Goal: Transaction & Acquisition: Purchase product/service

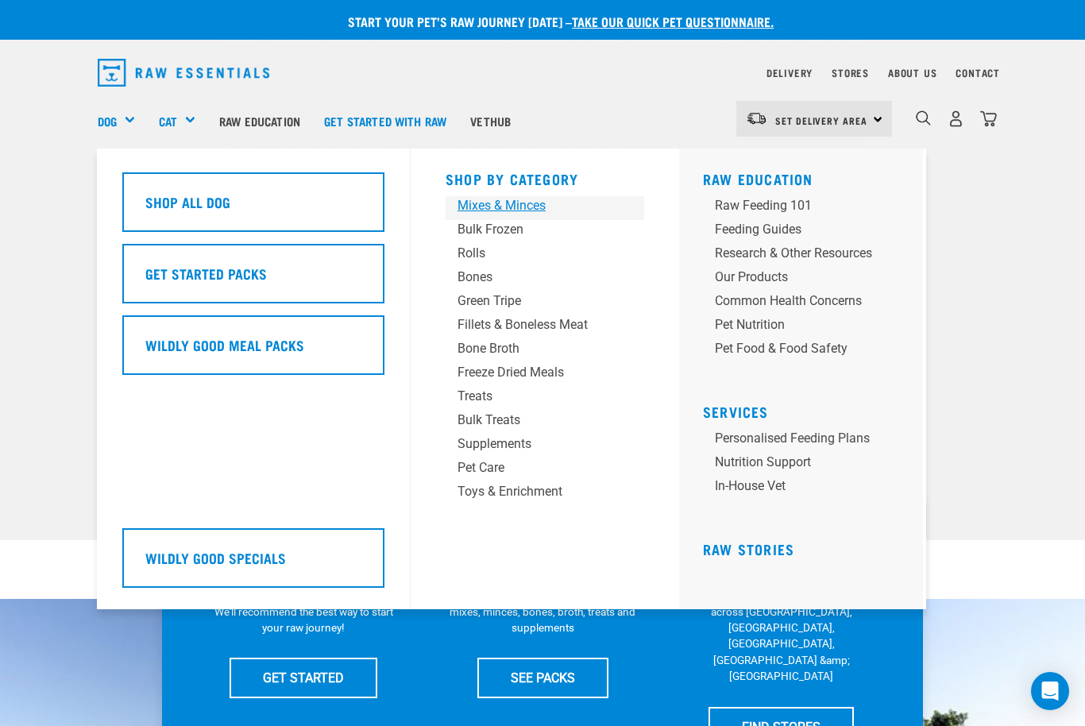
click at [534, 207] on div "Mixes & Minces" at bounding box center [532, 205] width 149 height 19
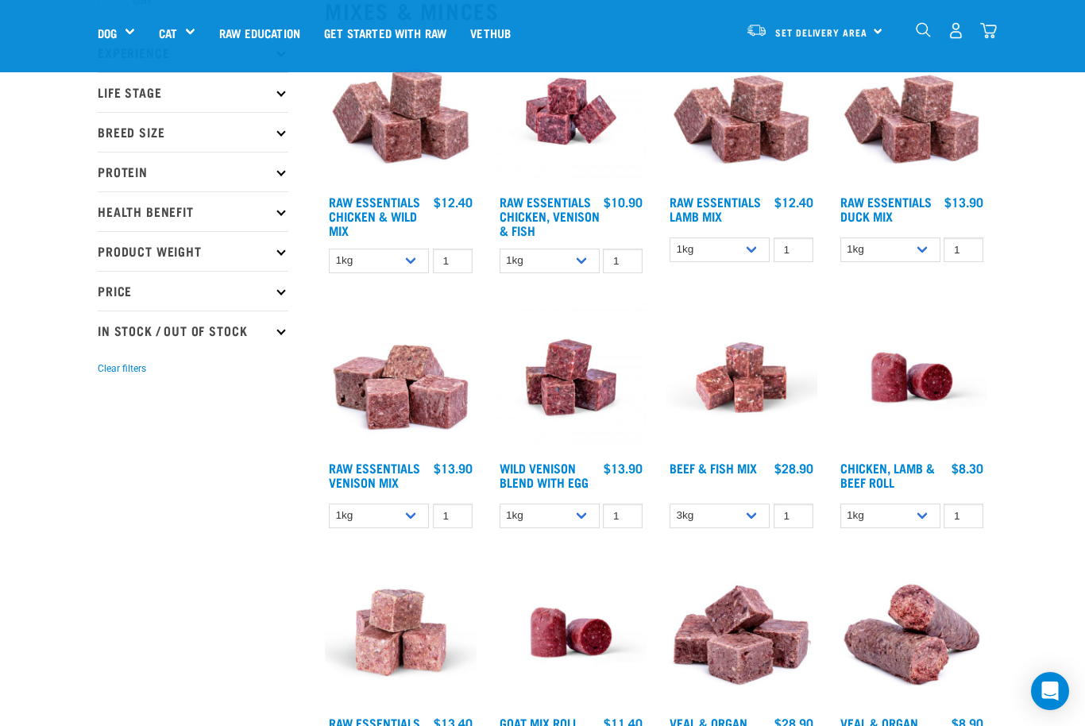
scroll to position [199, 0]
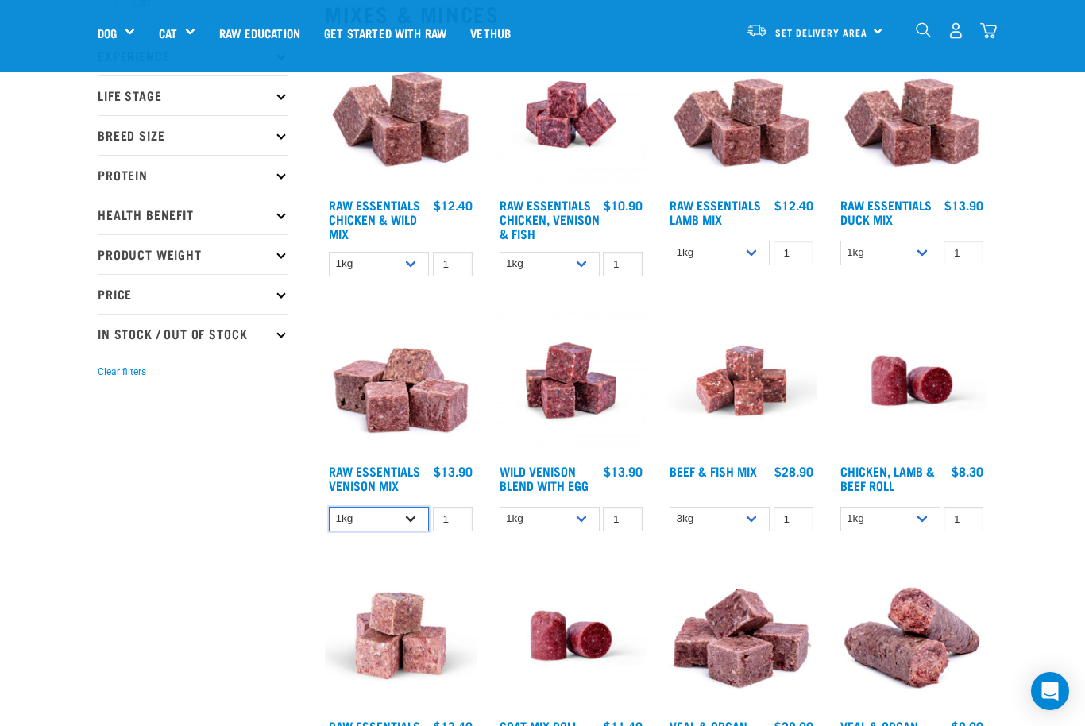
click at [409, 520] on select "1kg 3kg Bulk (20kg)" at bounding box center [379, 519] width 100 height 25
select select "712"
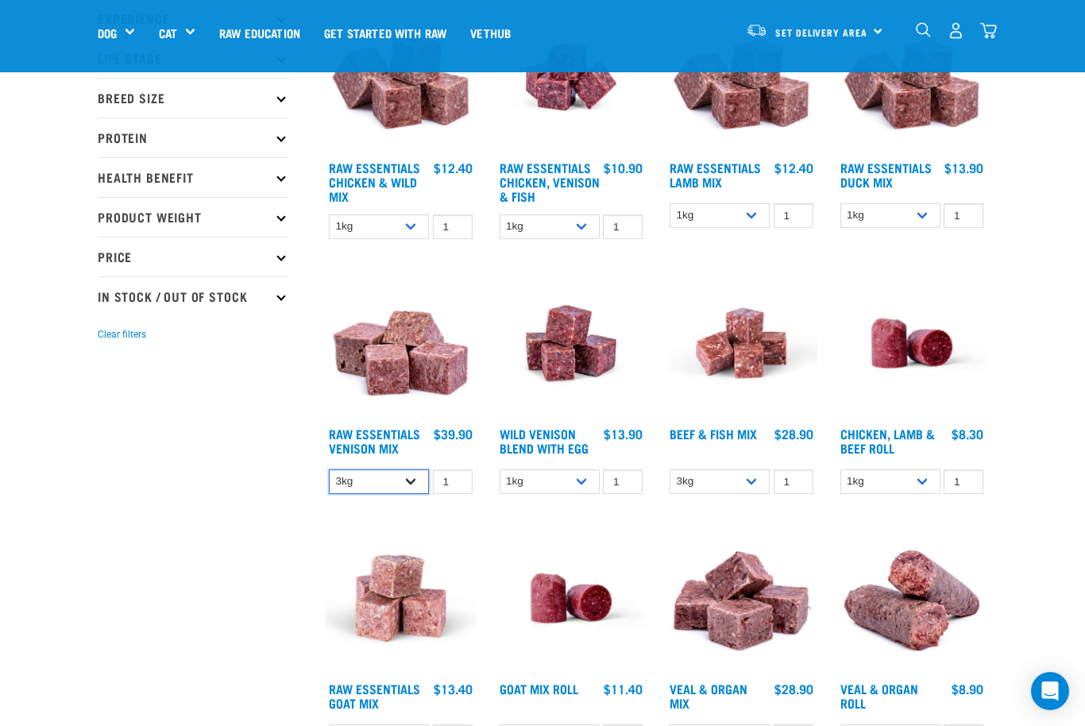
scroll to position [237, 0]
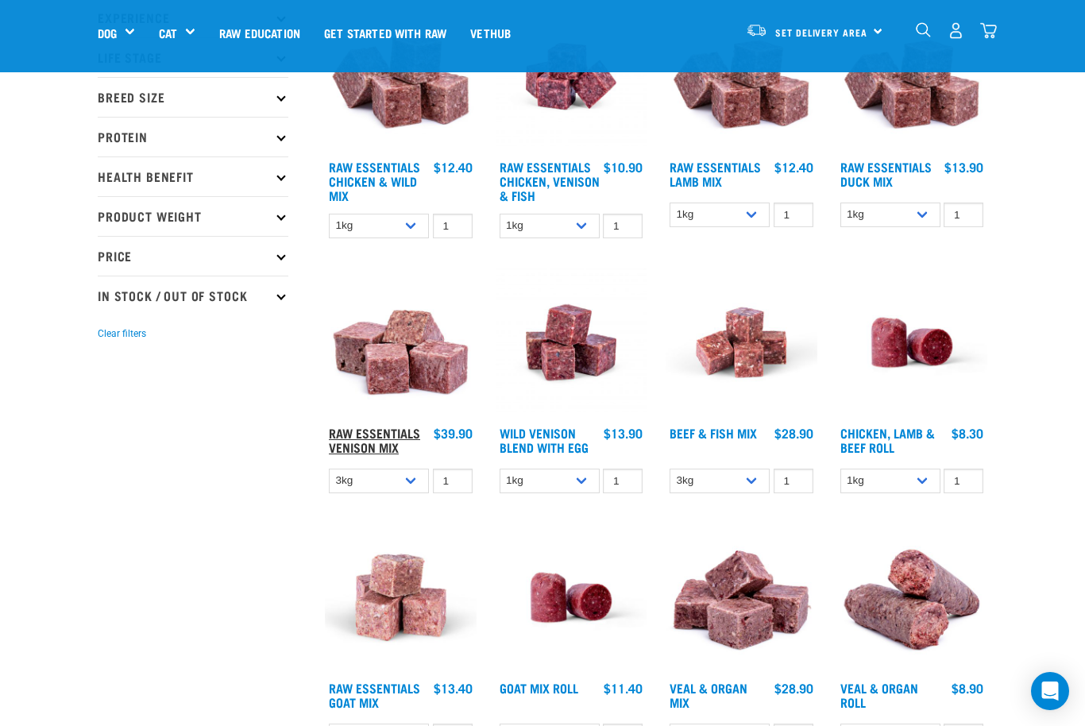
click at [381, 444] on link "Raw Essentials Venison Mix" at bounding box center [374, 439] width 91 height 21
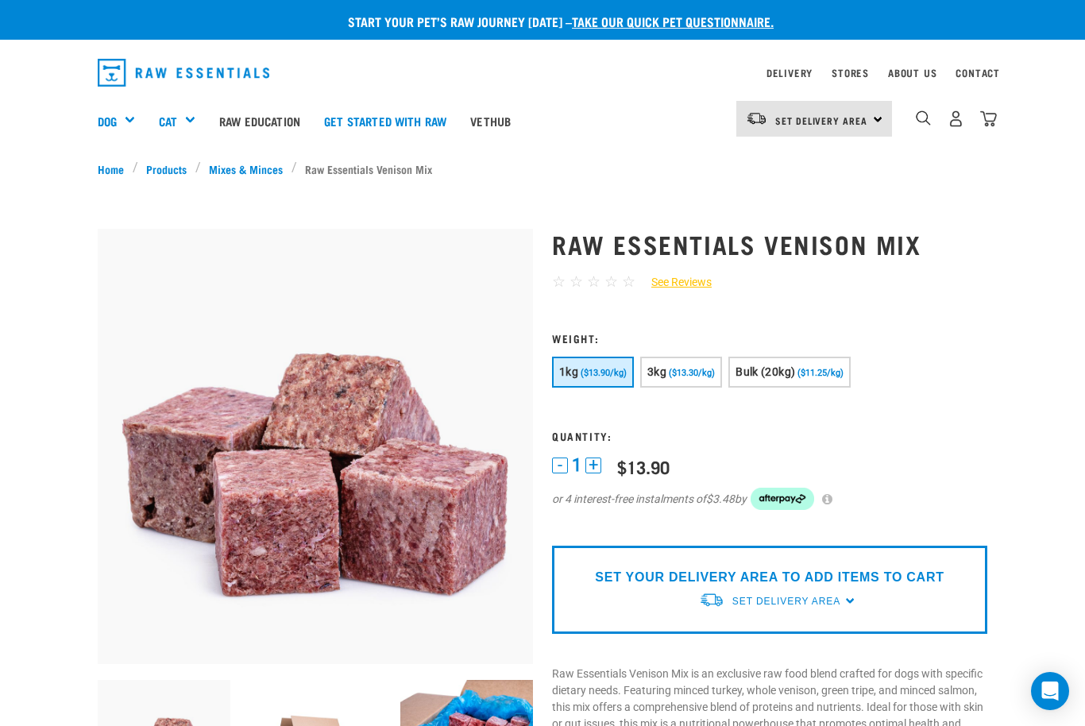
click at [688, 359] on button "3kg ($13.30/kg)" at bounding box center [681, 372] width 82 height 31
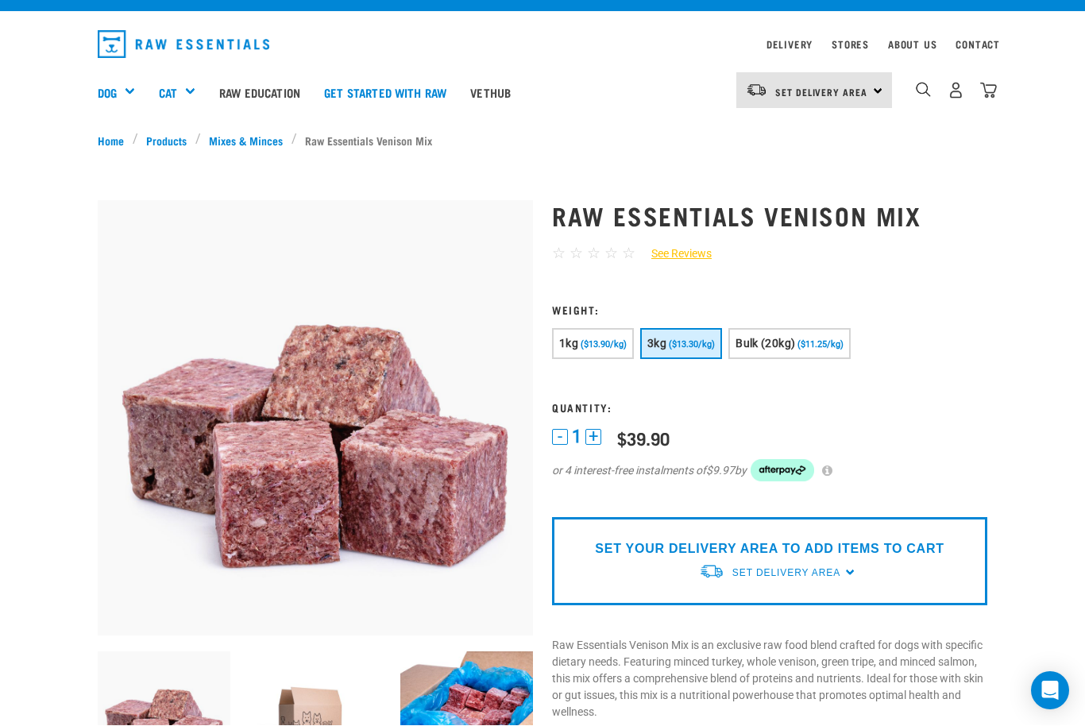
click at [679, 341] on span "($13.30/kg)" at bounding box center [692, 345] width 46 height 10
click at [648, 431] on div "$39.90" at bounding box center [643, 438] width 52 height 20
click at [600, 439] on button "+" at bounding box center [594, 437] width 16 height 16
click at [563, 440] on button "-" at bounding box center [560, 437] width 16 height 16
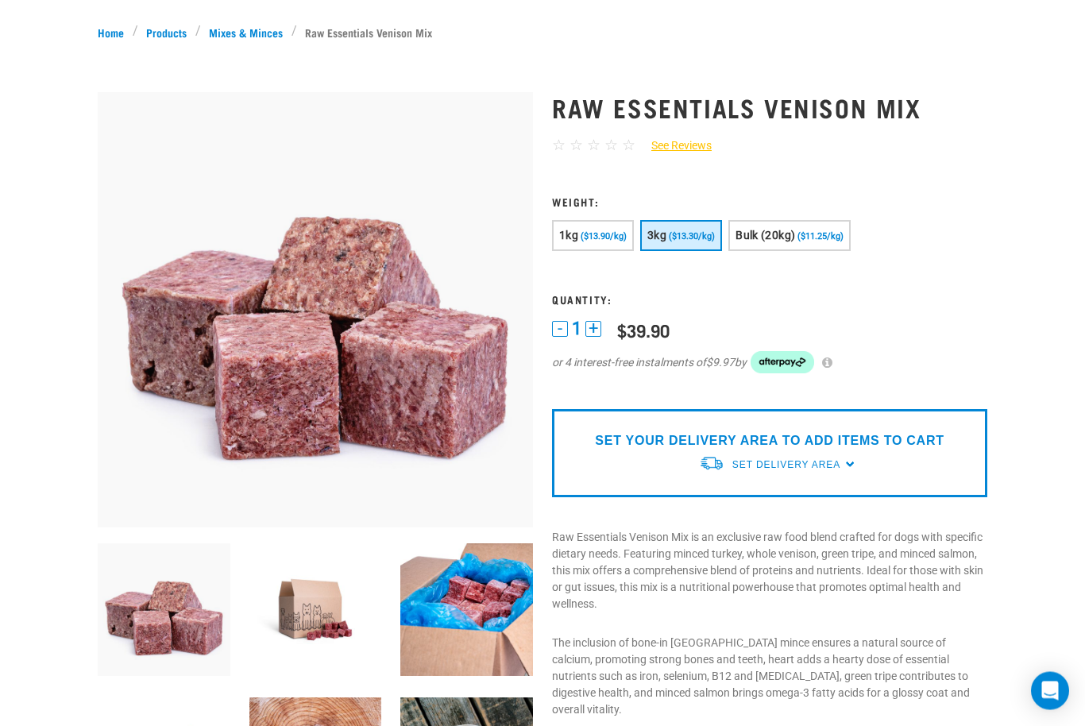
scroll to position [0, 0]
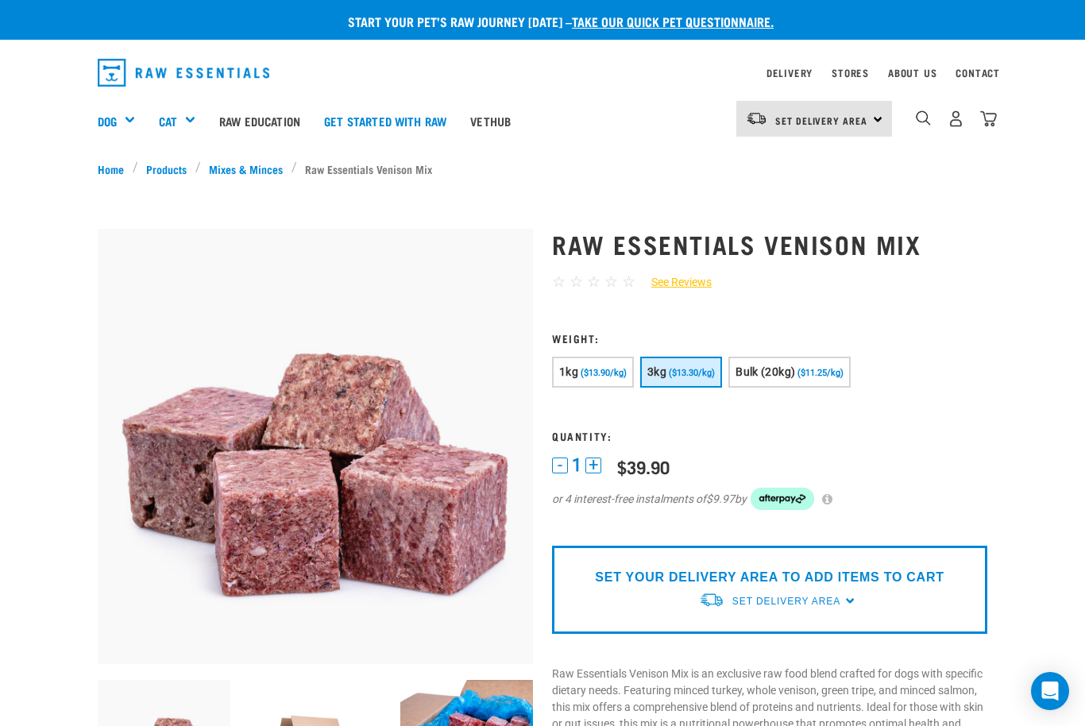
click at [867, 598] on div "SET YOUR DELIVERY AREA TO ADD ITEMS TO CART Set Delivery Area North Island Sout…" at bounding box center [769, 590] width 435 height 88
click at [810, 597] on span "Set Delivery Area" at bounding box center [787, 601] width 108 height 11
click at [764, 638] on link "[GEOGRAPHIC_DATA]" at bounding box center [778, 638] width 158 height 26
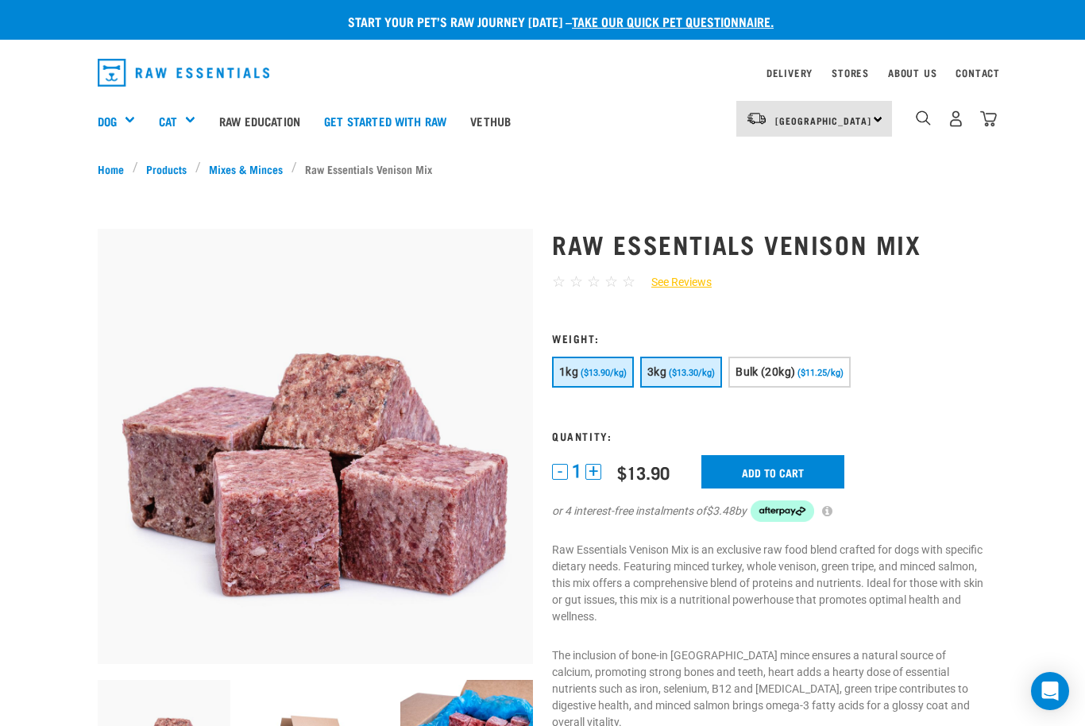
click at [690, 372] on span "($13.30/kg)" at bounding box center [692, 373] width 46 height 10
click at [773, 477] on input "Add to cart" at bounding box center [773, 471] width 143 height 33
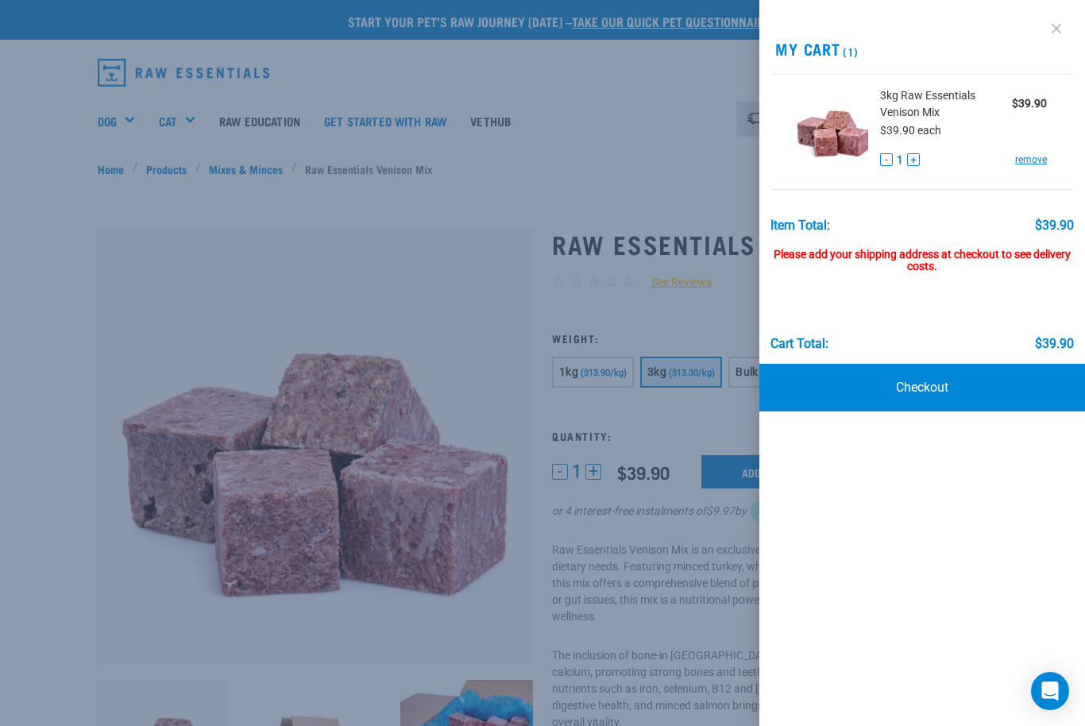
click at [1057, 25] on link at bounding box center [1056, 28] width 25 height 25
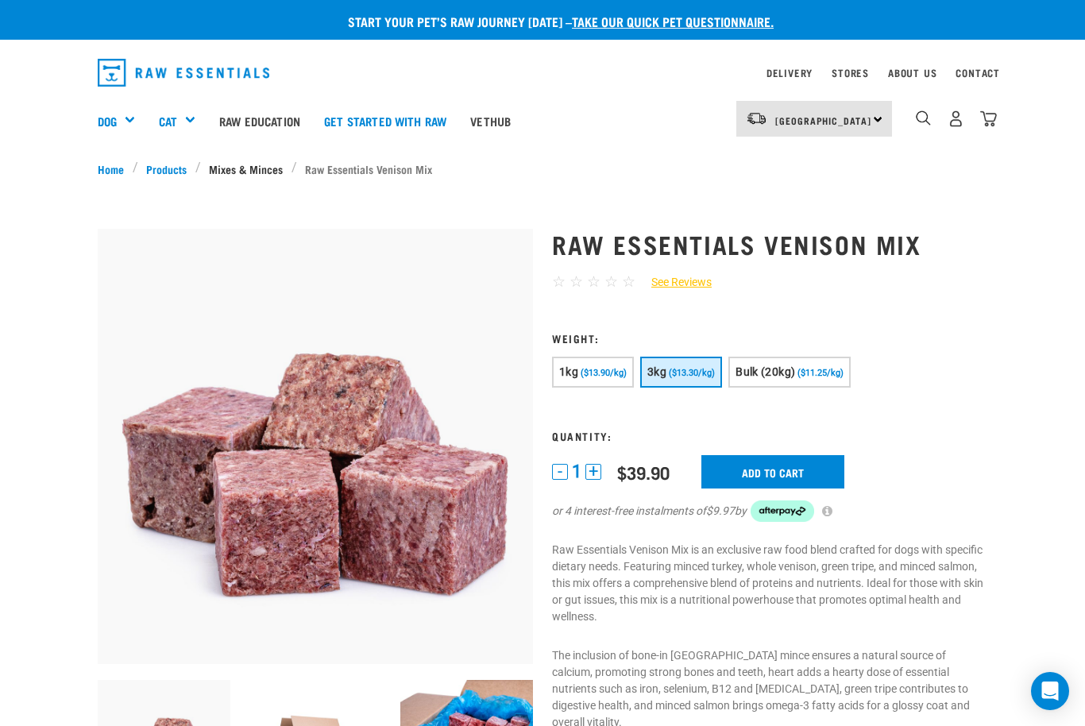
click at [249, 170] on link "Mixes & Minces" at bounding box center [246, 169] width 91 height 17
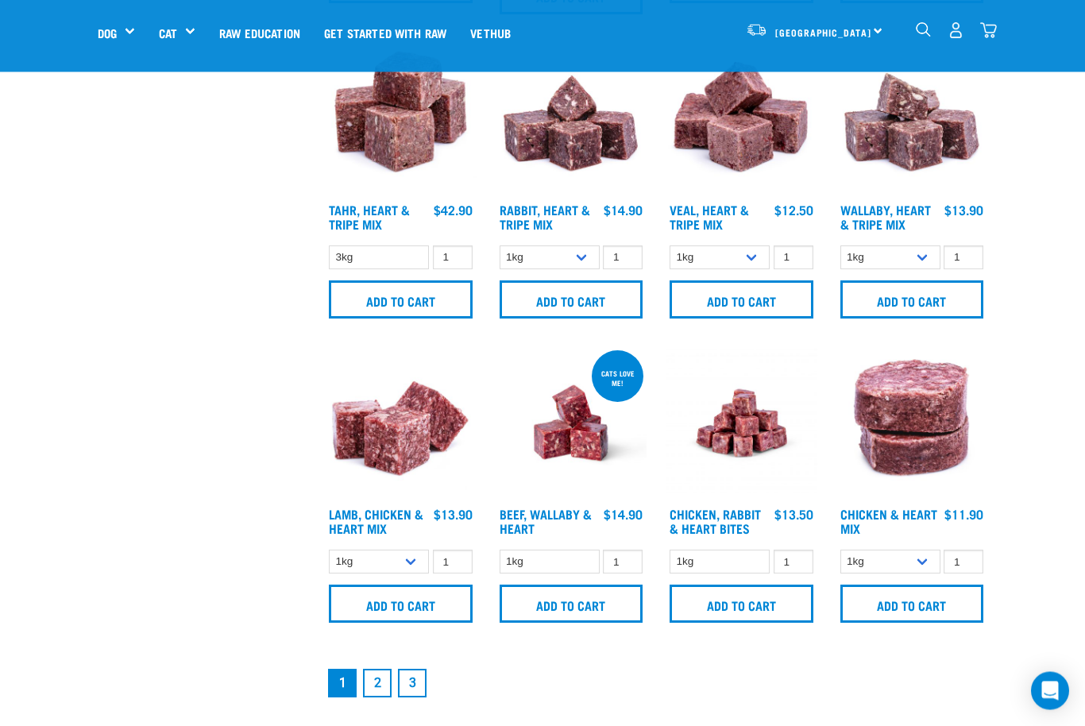
scroll to position [1931, 0]
click at [376, 690] on link "2" at bounding box center [377, 683] width 29 height 29
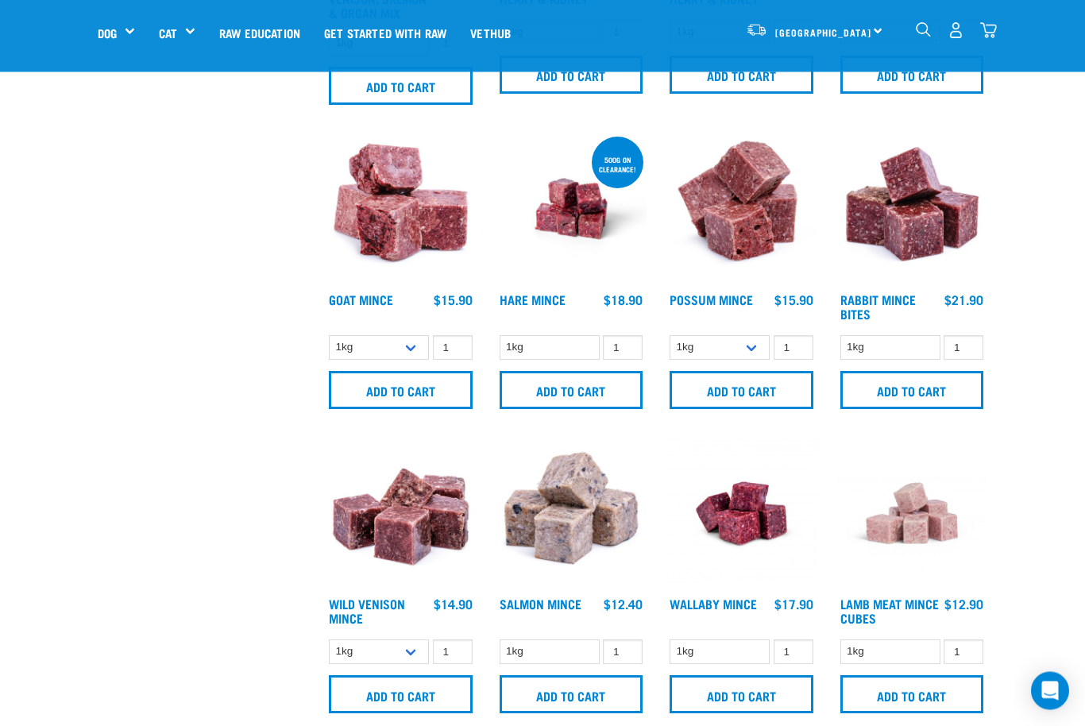
scroll to position [601, 0]
click at [565, 704] on input "Add to cart" at bounding box center [572, 694] width 144 height 38
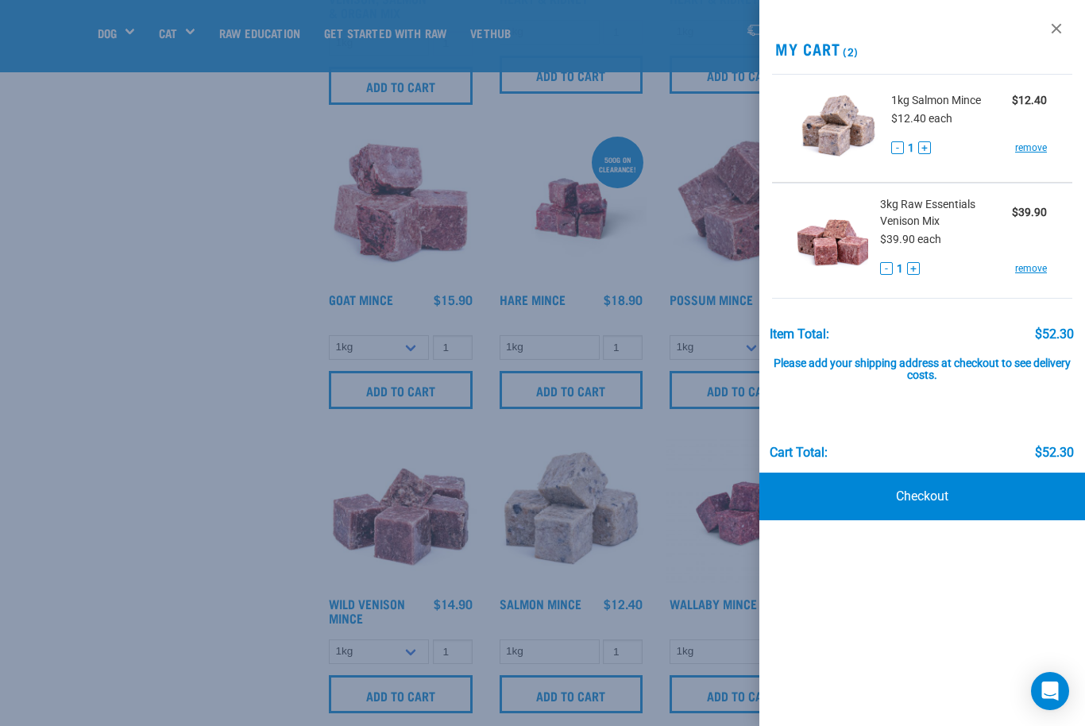
click at [180, 568] on div at bounding box center [542, 363] width 1085 height 726
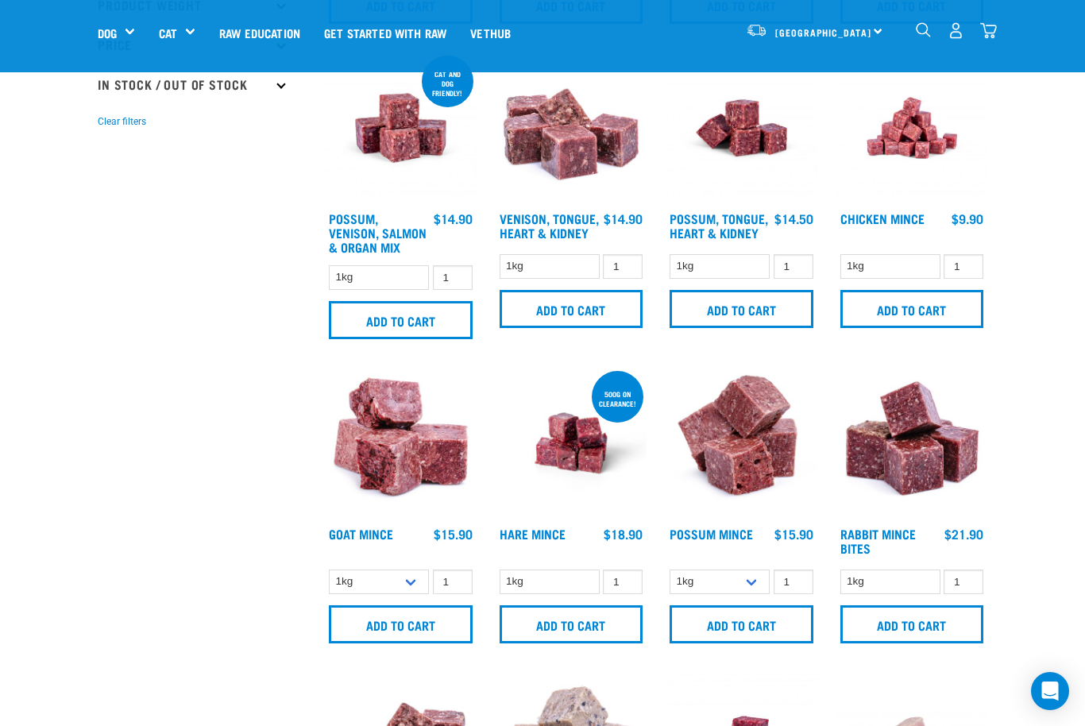
scroll to position [0, 0]
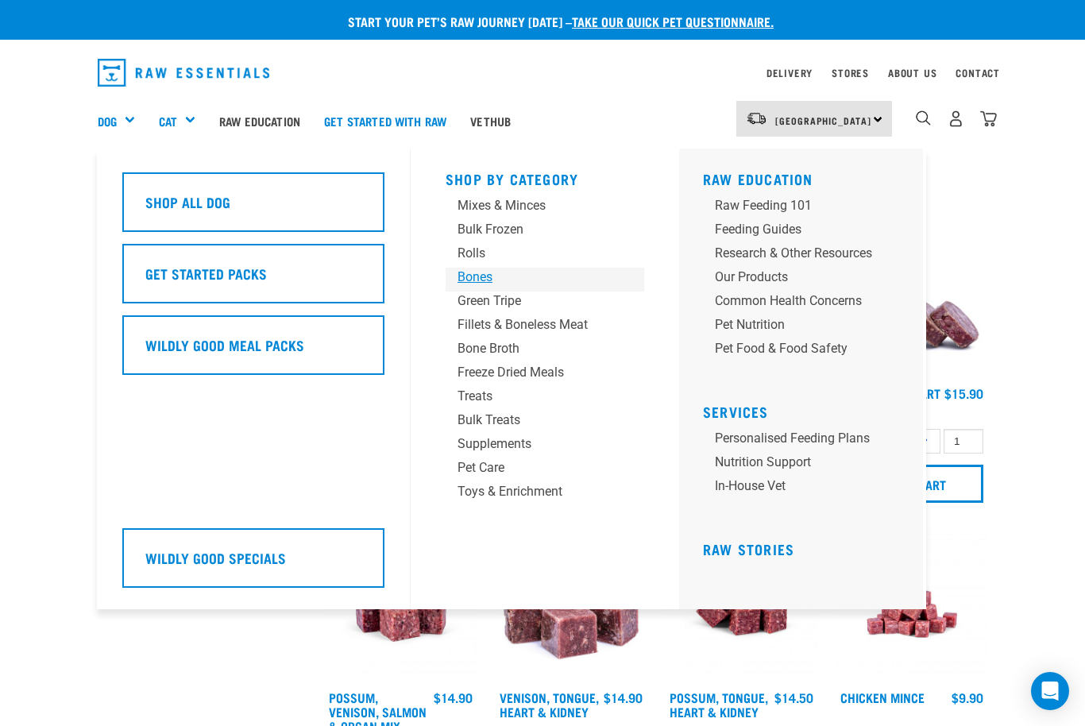
click at [482, 278] on div "Bones" at bounding box center [532, 277] width 149 height 19
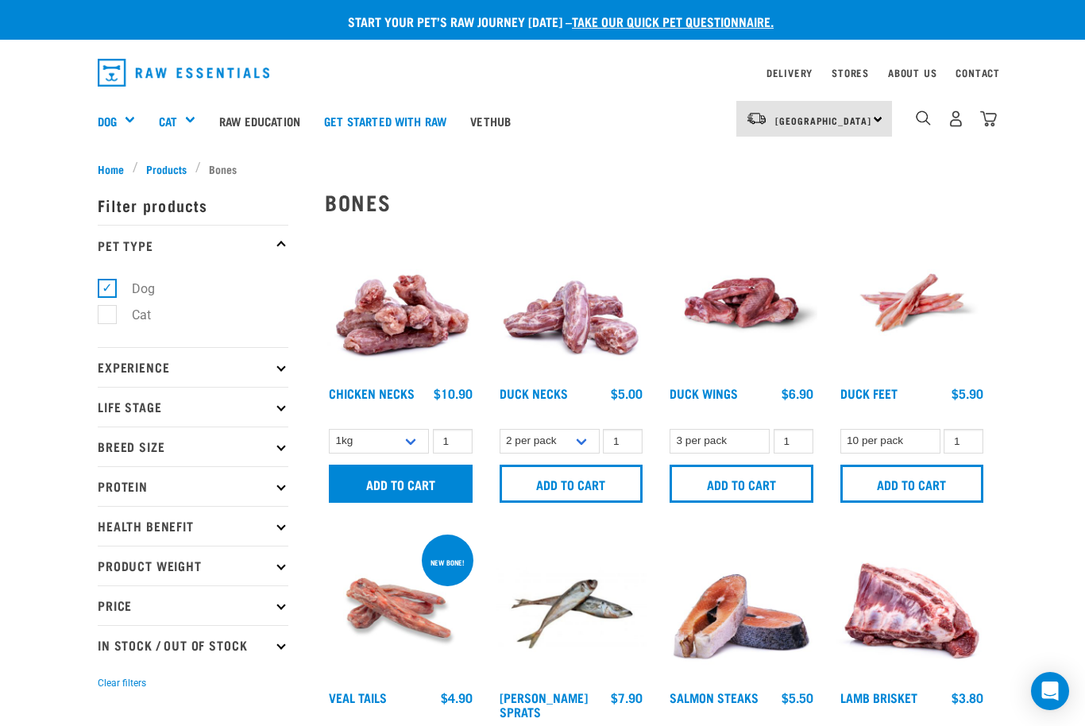
click at [410, 482] on input "Add to cart" at bounding box center [401, 484] width 144 height 38
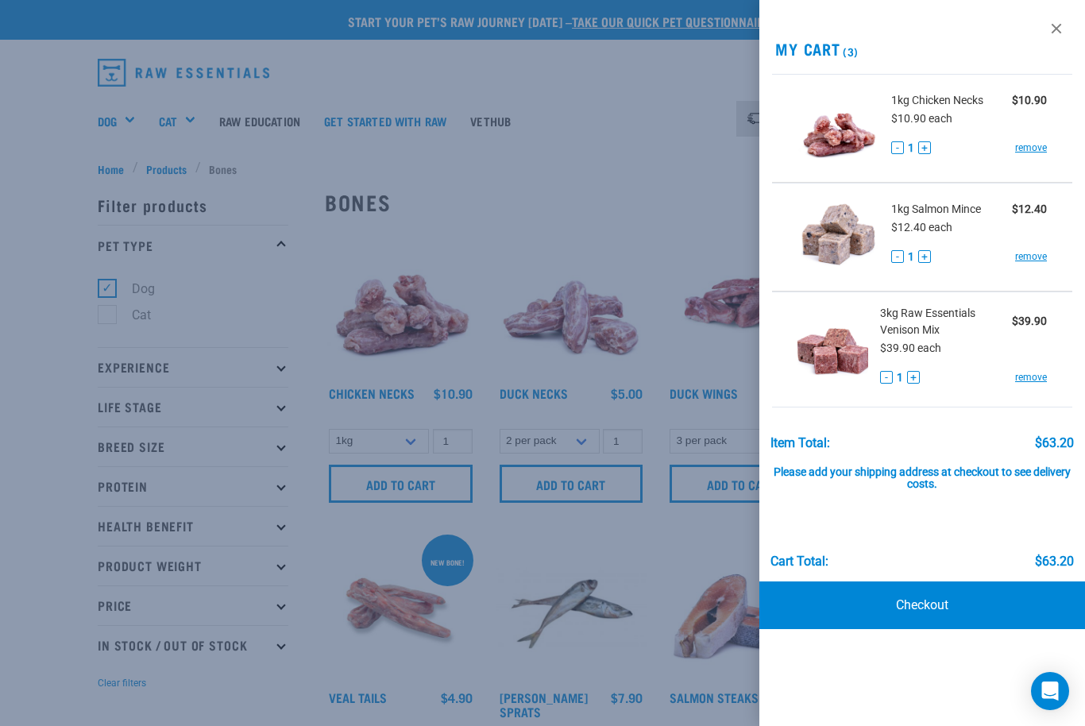
click at [646, 220] on div at bounding box center [542, 363] width 1085 height 726
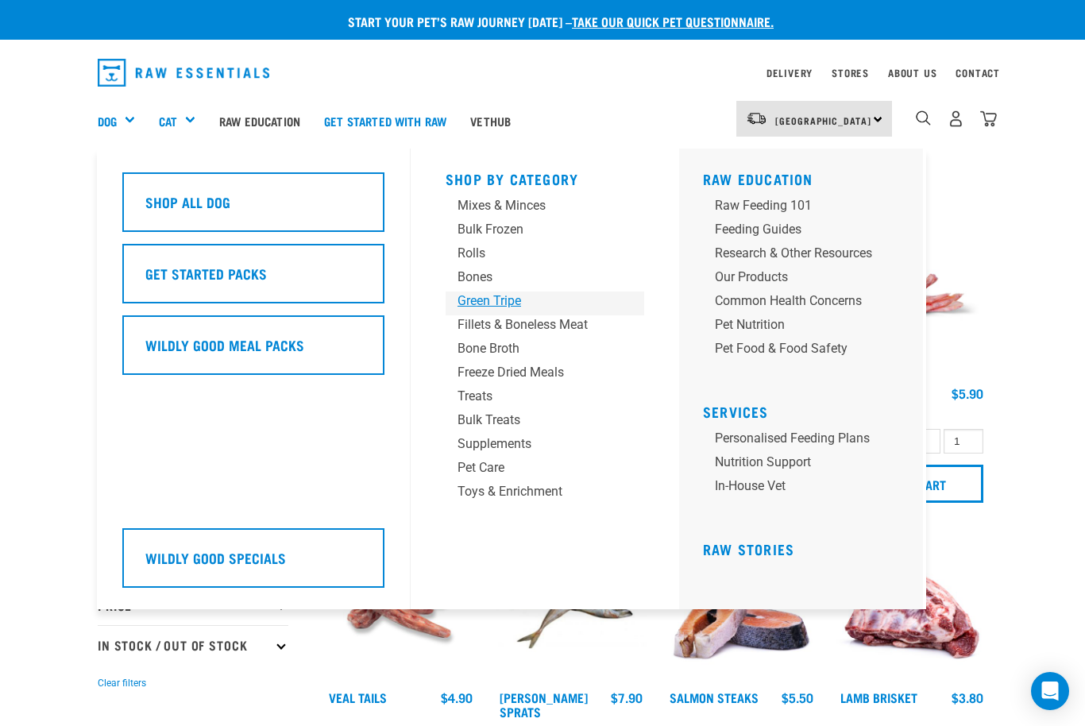
click at [514, 299] on div "Green Tripe" at bounding box center [532, 301] width 149 height 19
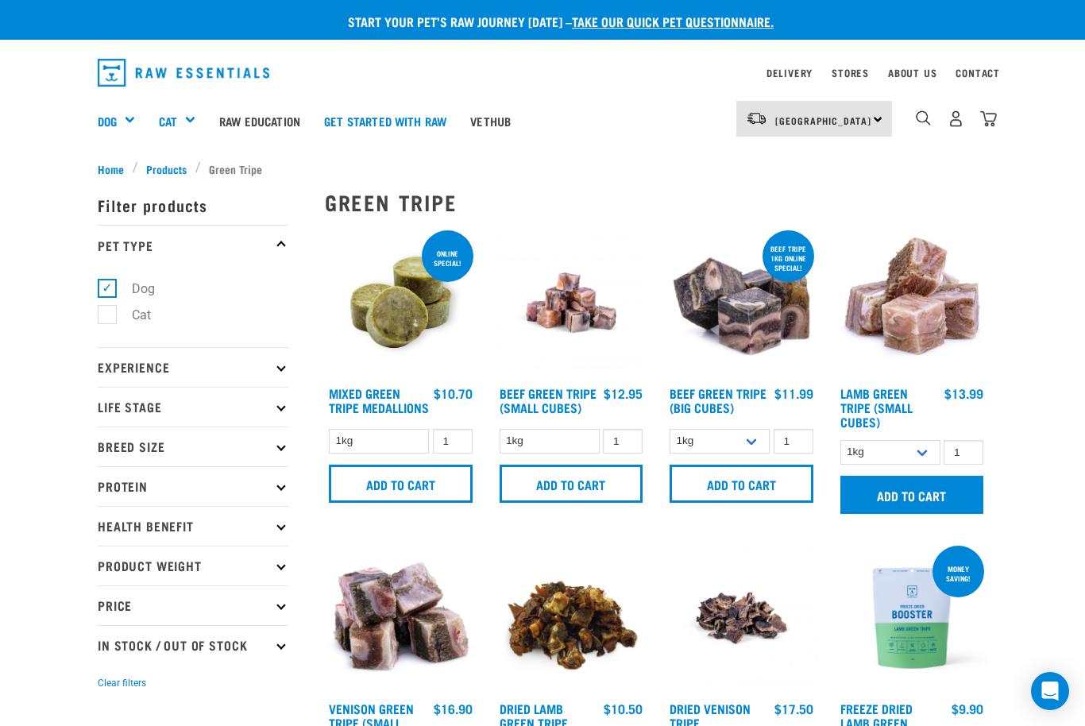
click at [924, 498] on input "Add to cart" at bounding box center [913, 495] width 144 height 38
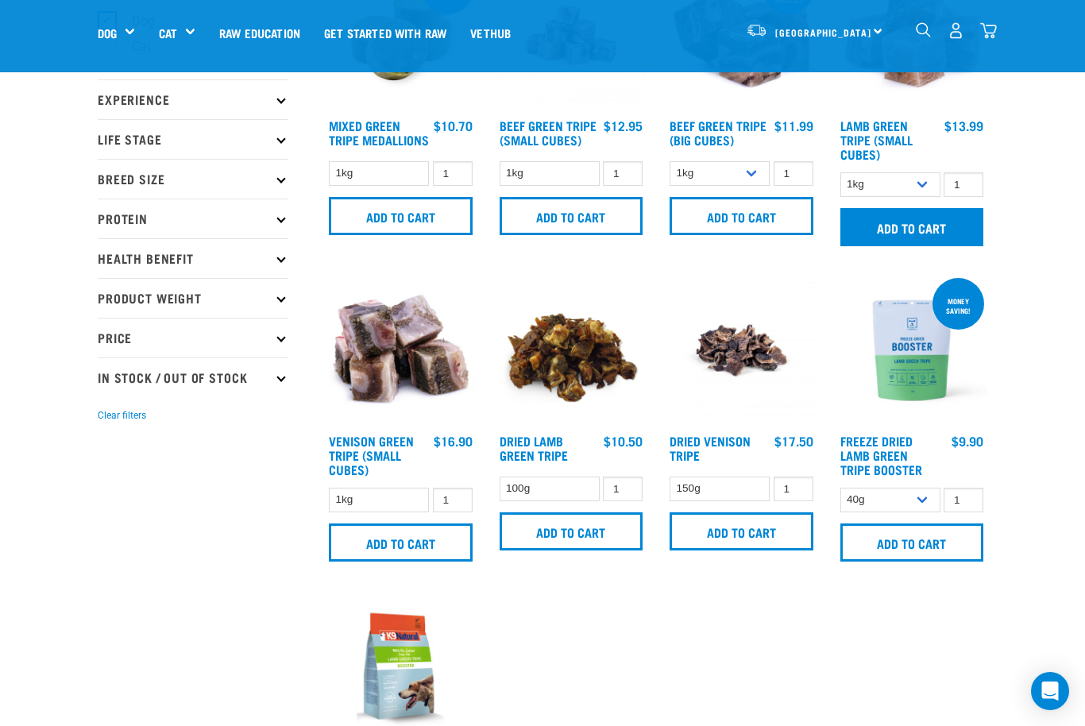
scroll to position [188, 0]
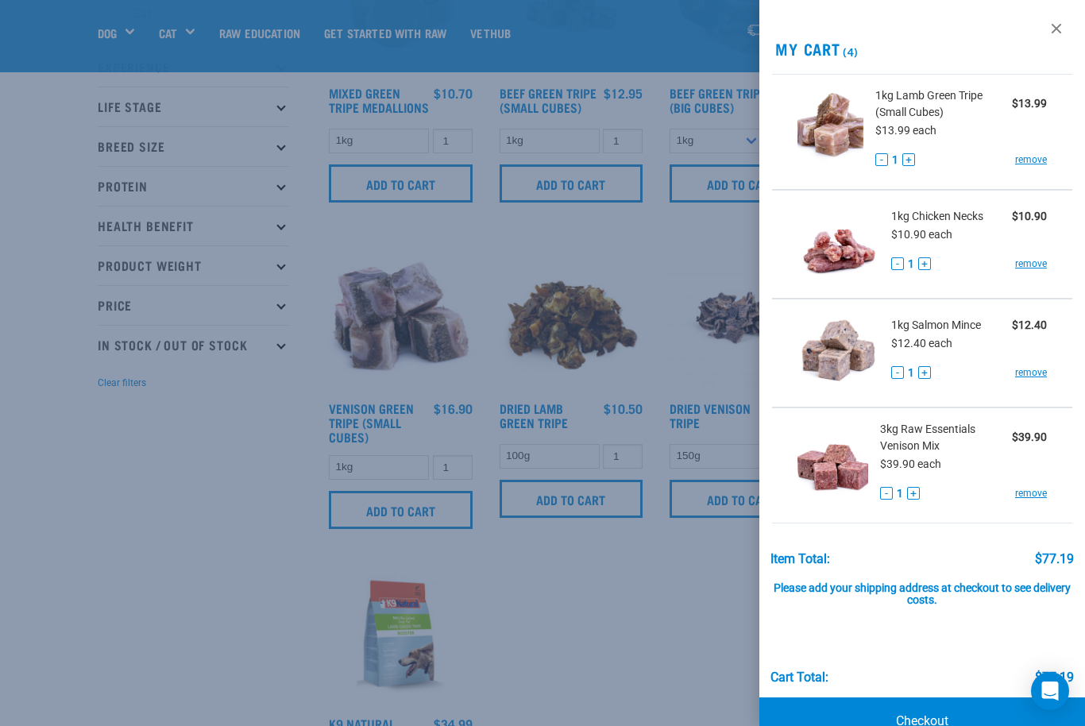
click at [656, 609] on div at bounding box center [542, 363] width 1085 height 726
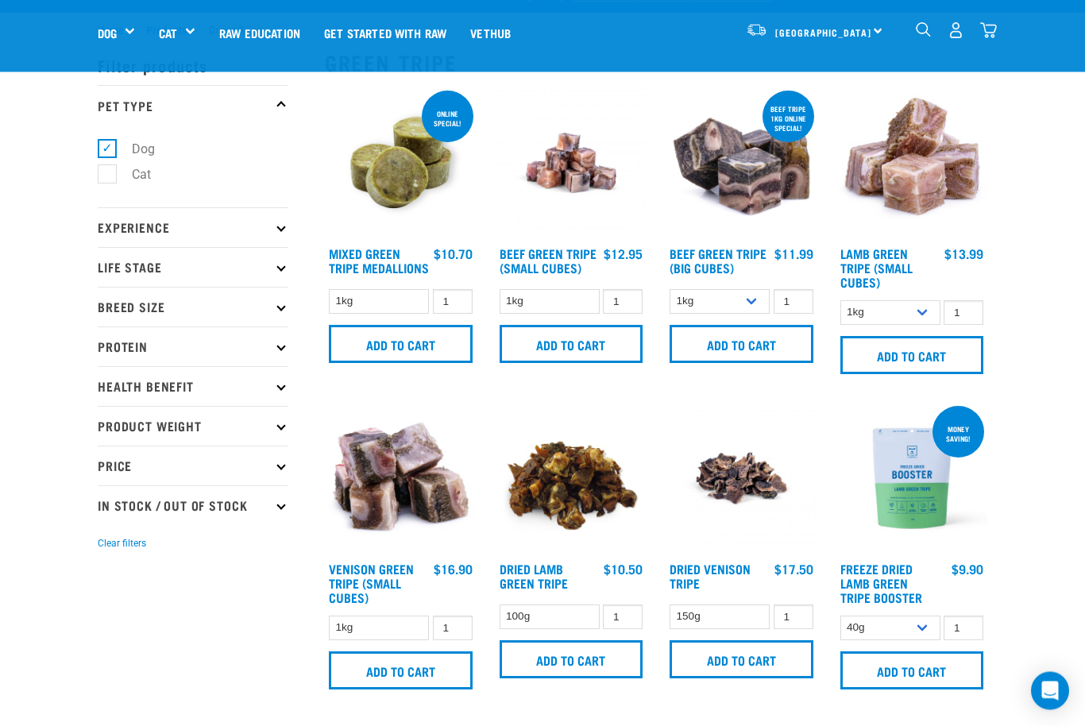
scroll to position [0, 0]
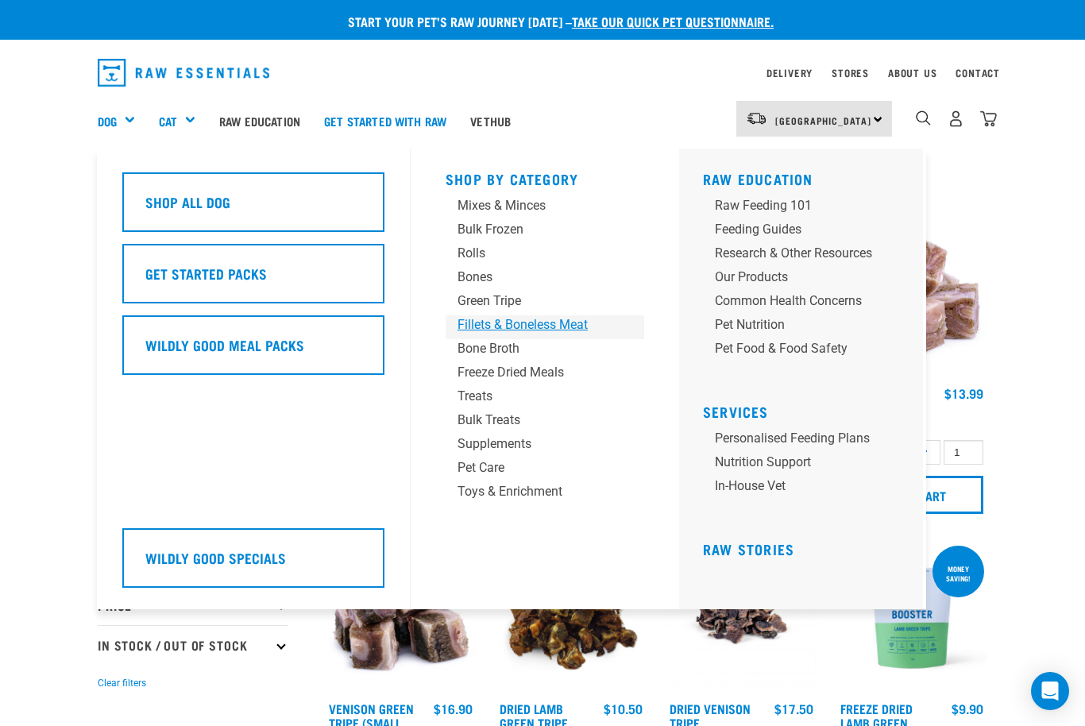
click at [569, 333] on div "Fillets & Boneless Meat" at bounding box center [532, 324] width 149 height 19
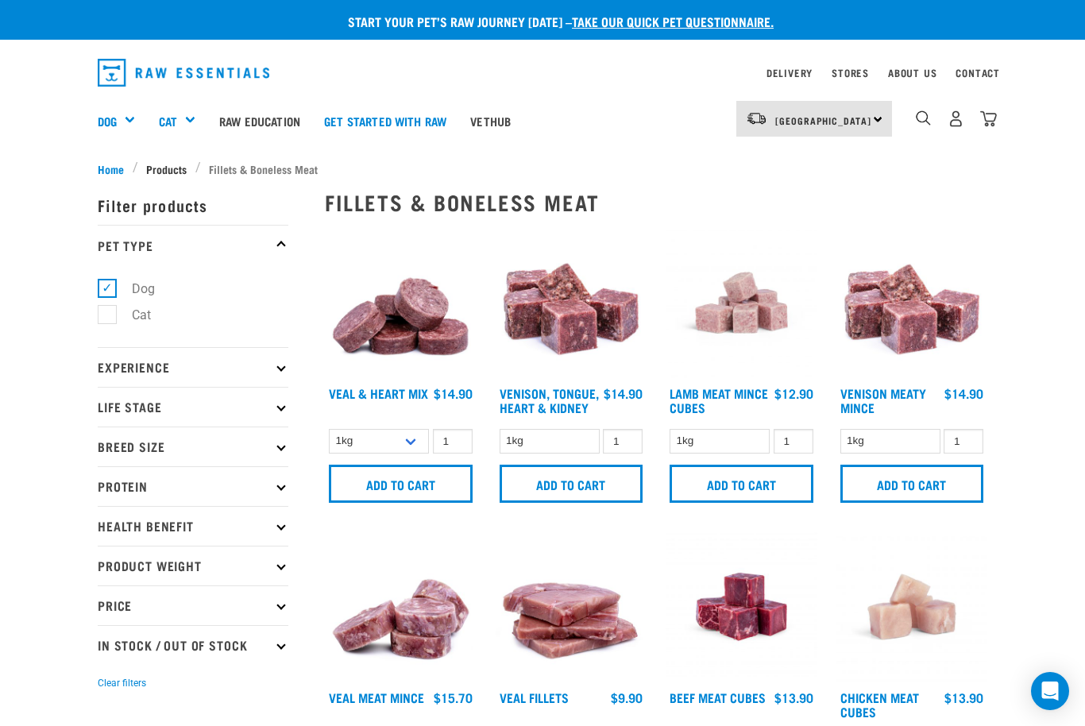
click at [167, 167] on span "Products" at bounding box center [166, 169] width 41 height 17
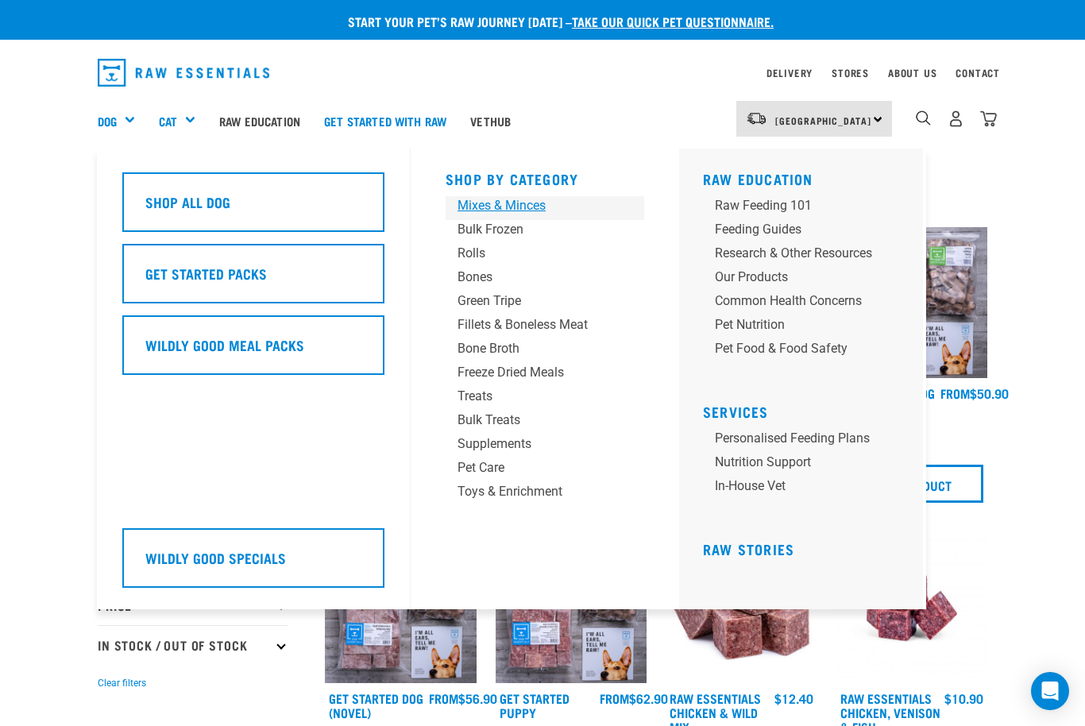
click at [543, 206] on div "Mixes & Minces" at bounding box center [532, 205] width 149 height 19
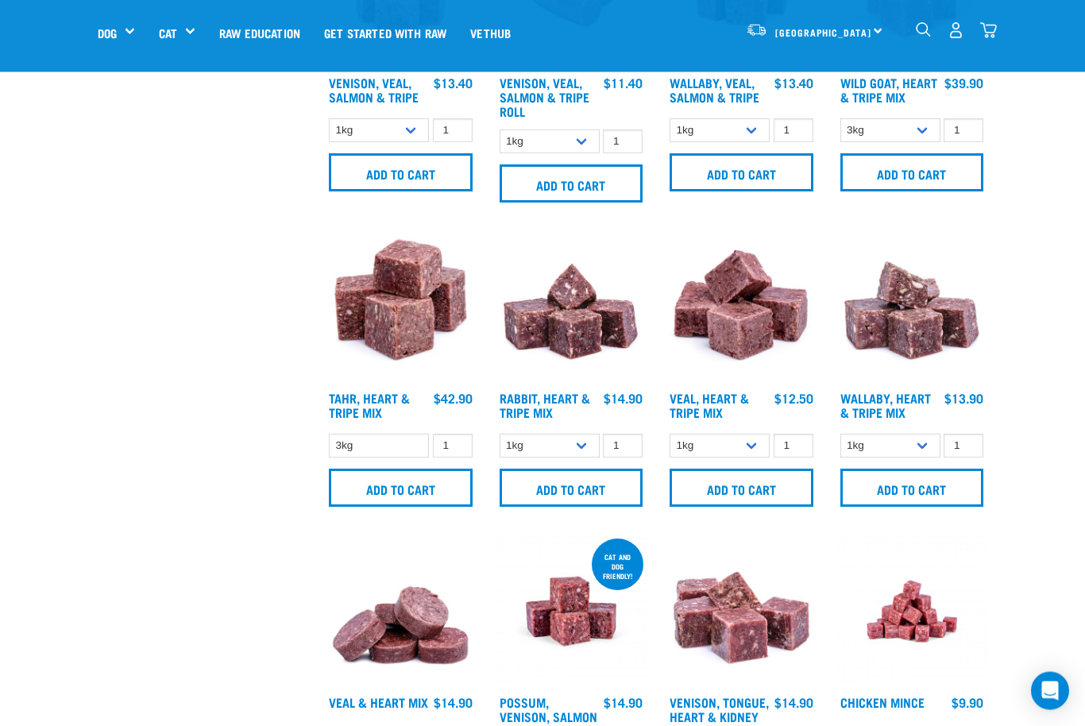
scroll to position [1742, 0]
click at [973, 31] on div "4" at bounding box center [956, 31] width 82 height 36
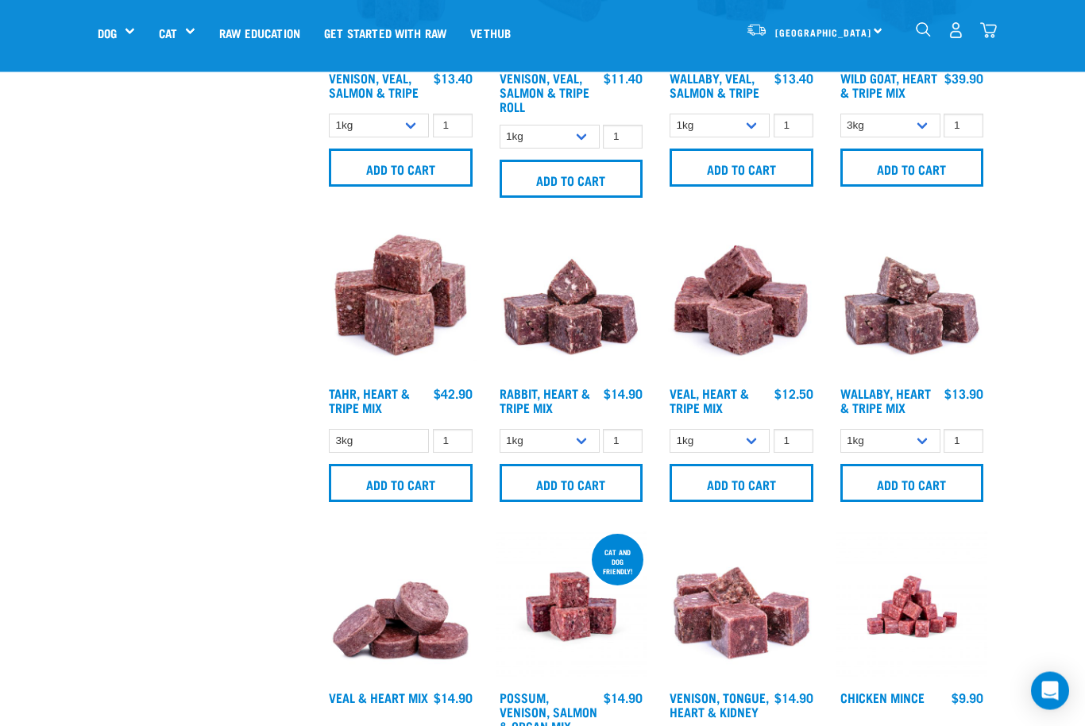
scroll to position [1749, 0]
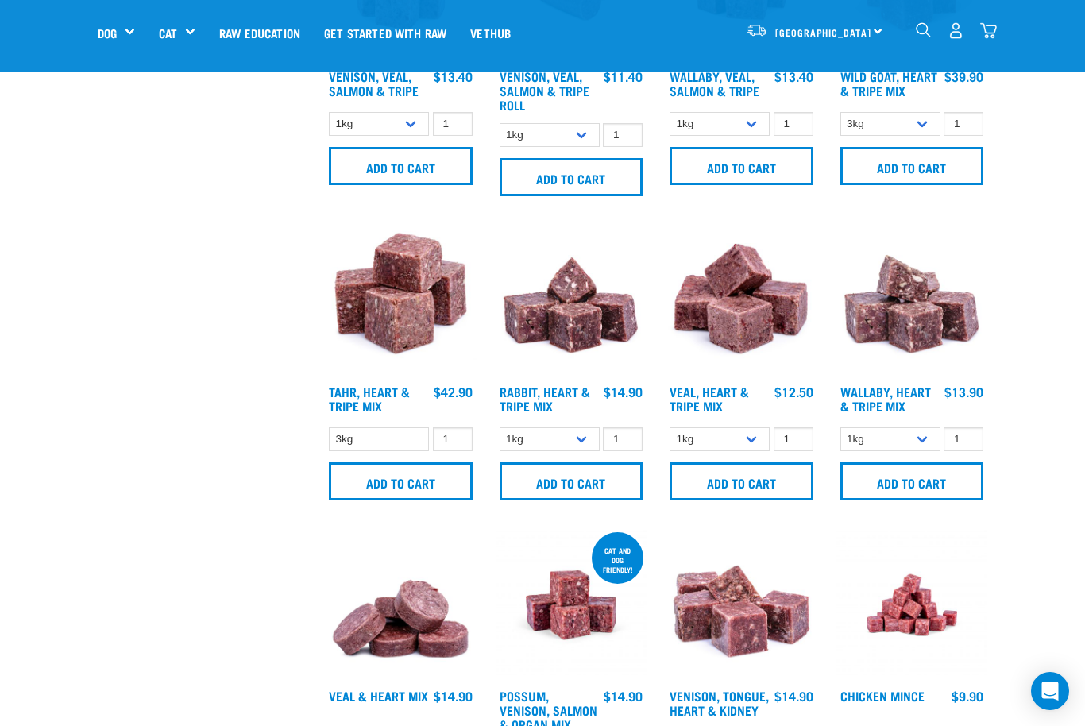
click at [991, 30] on img "dropdown navigation" at bounding box center [988, 30] width 17 height 17
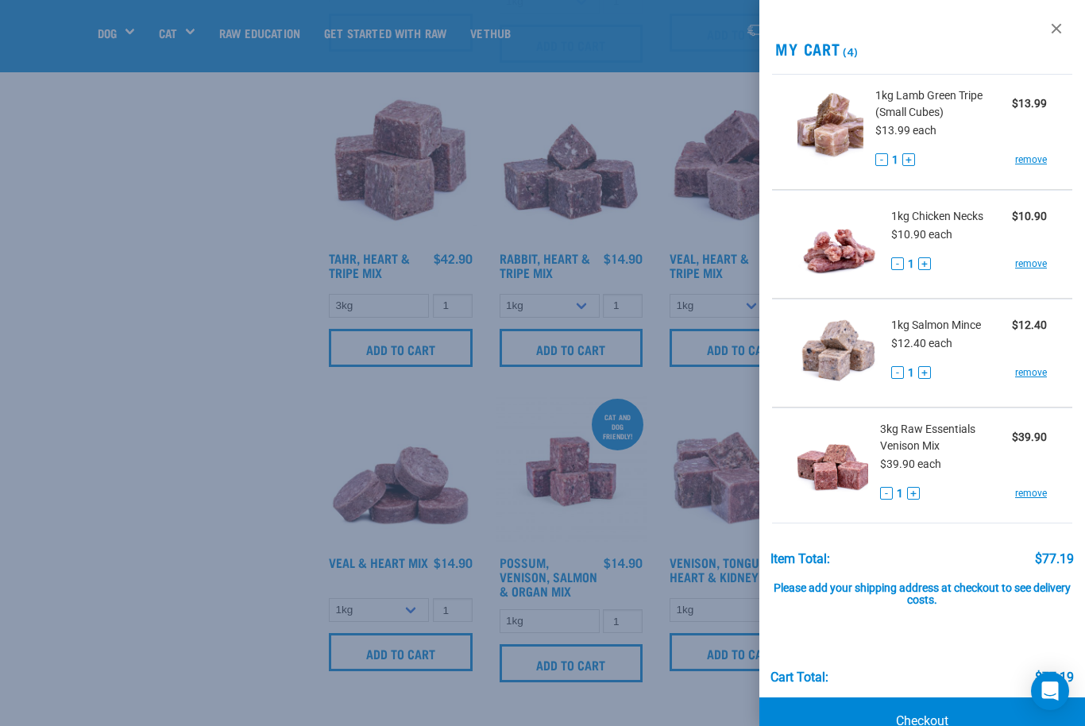
scroll to position [1935, 0]
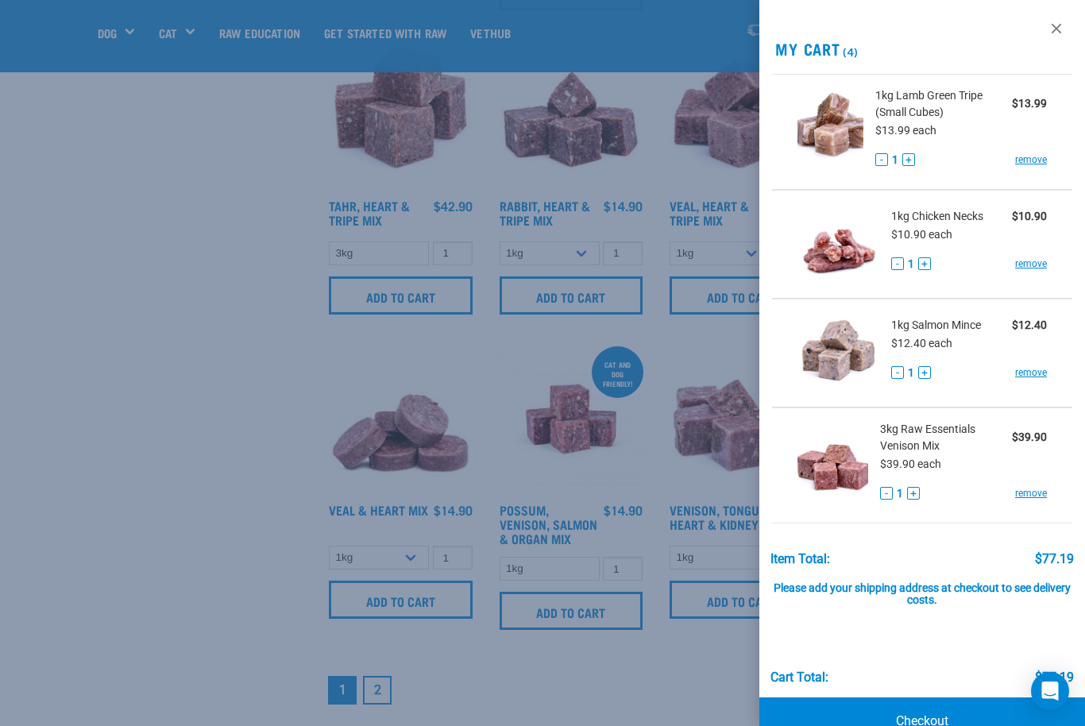
click at [676, 467] on div at bounding box center [542, 363] width 1085 height 726
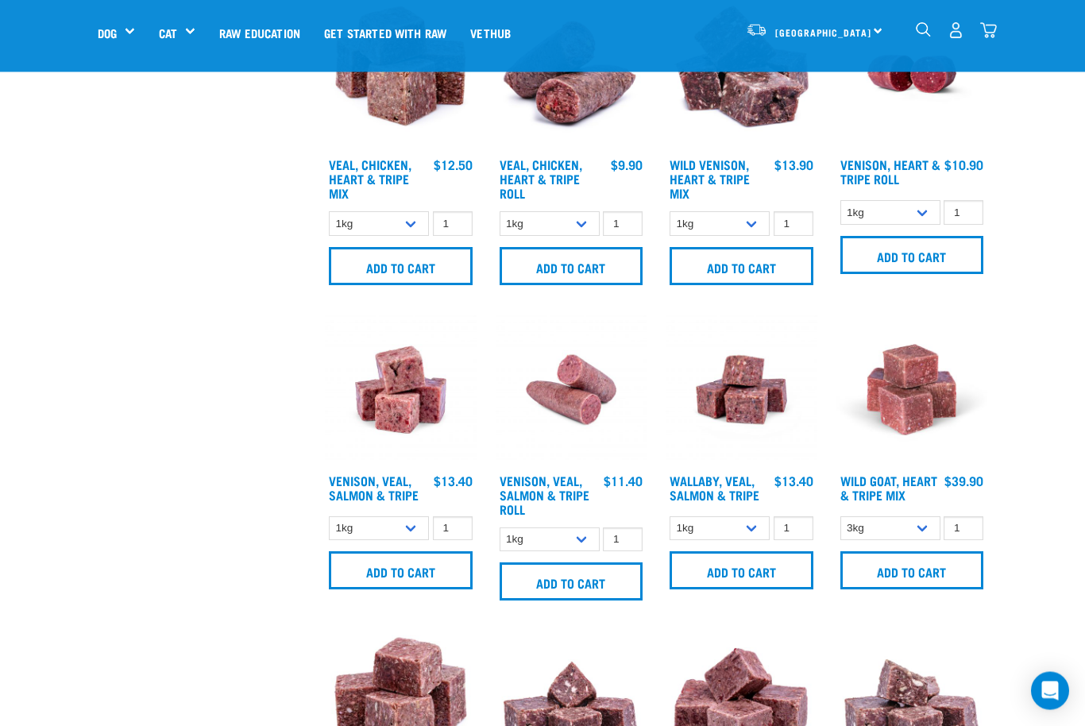
click at [918, 30] on img "dropdown navigation" at bounding box center [923, 29] width 15 height 15
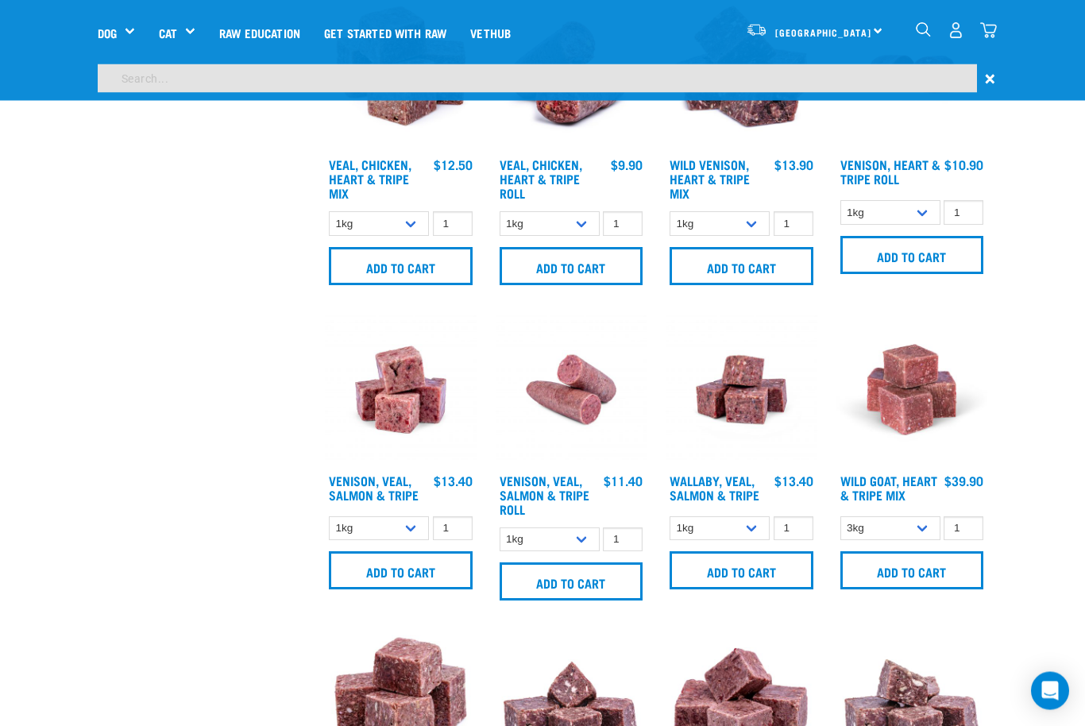
scroll to position [1344, 0]
click at [835, 71] on input "search" at bounding box center [538, 78] width 880 height 29
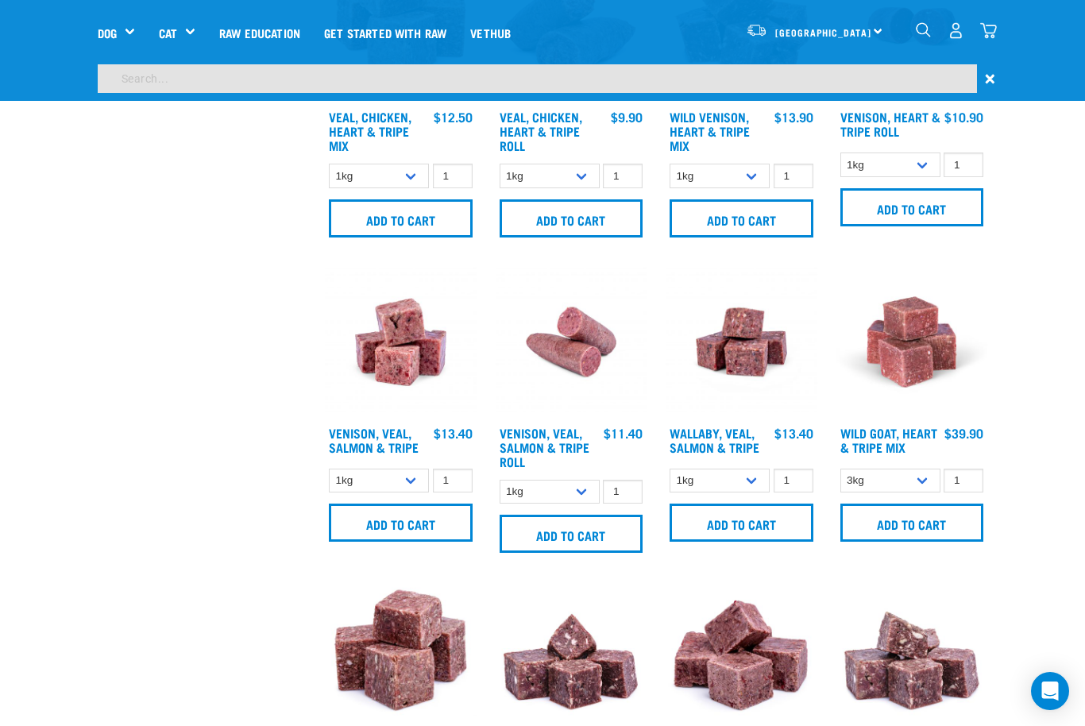
scroll to position [1344, 0]
type input "Chicken wild"
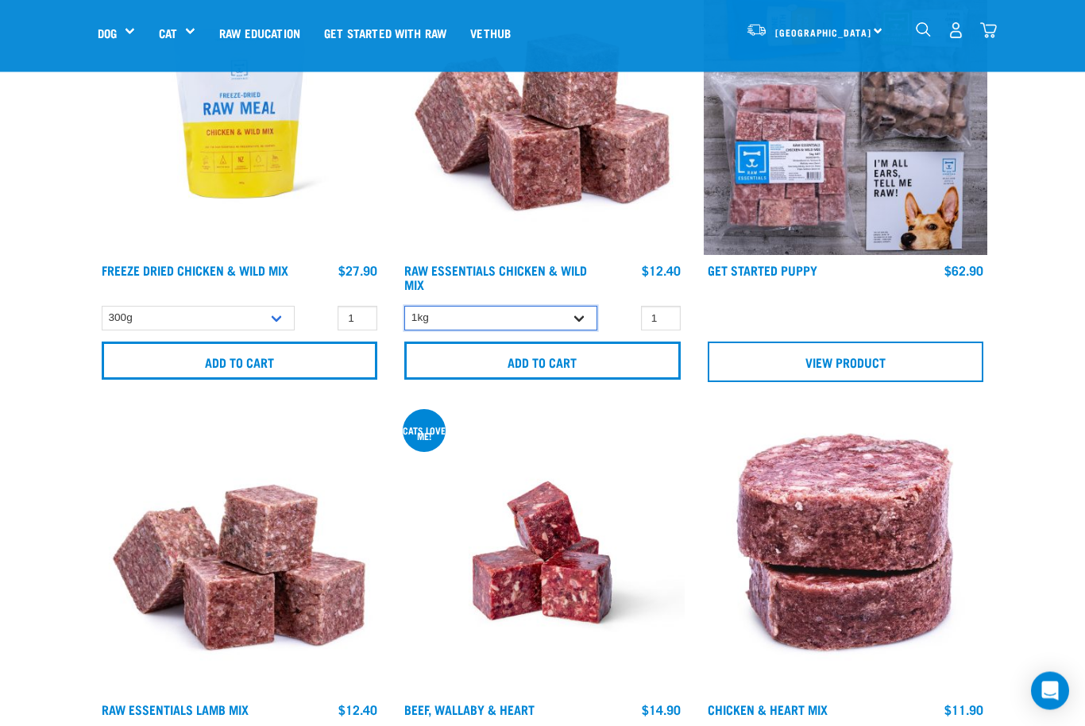
click at [558, 323] on select "1kg 3kg Bulk (10kg) Bulk (20kg)" at bounding box center [500, 319] width 193 height 25
select select "709"
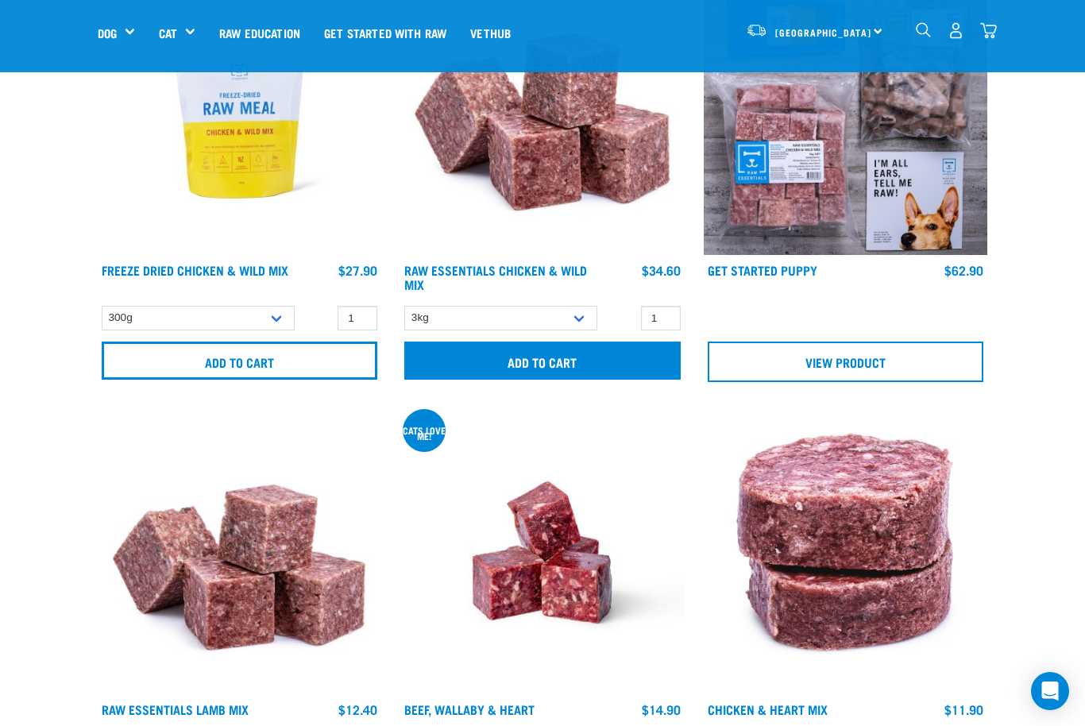
click at [626, 362] on input "Add to cart" at bounding box center [542, 361] width 276 height 38
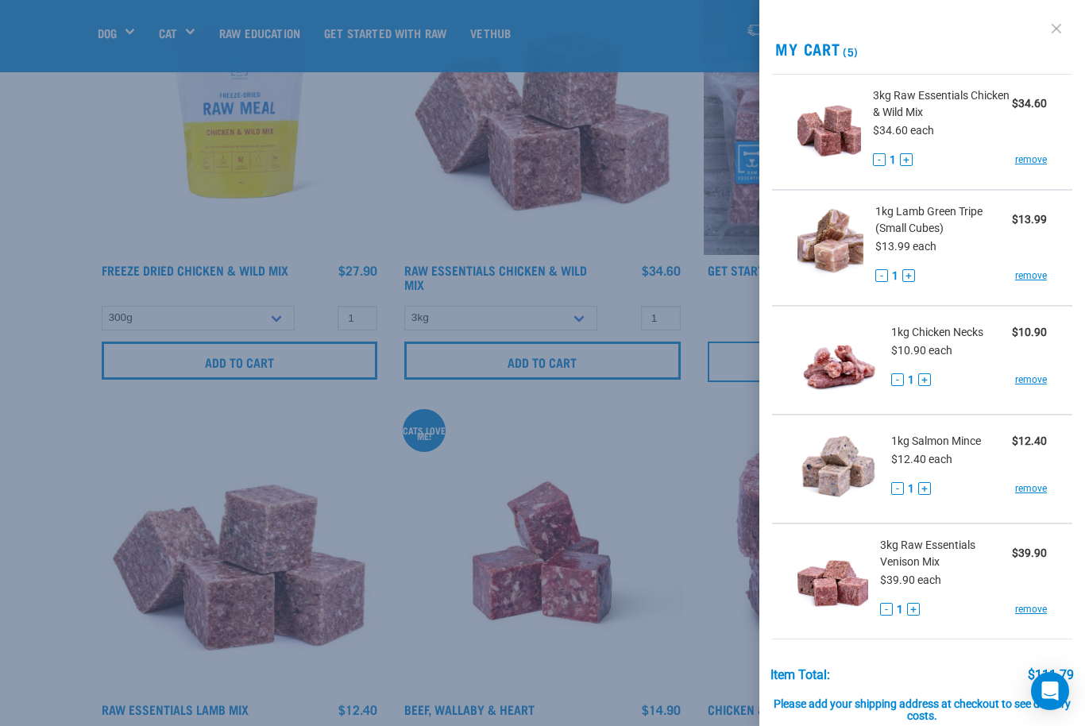
click at [1058, 37] on link at bounding box center [1056, 28] width 25 height 25
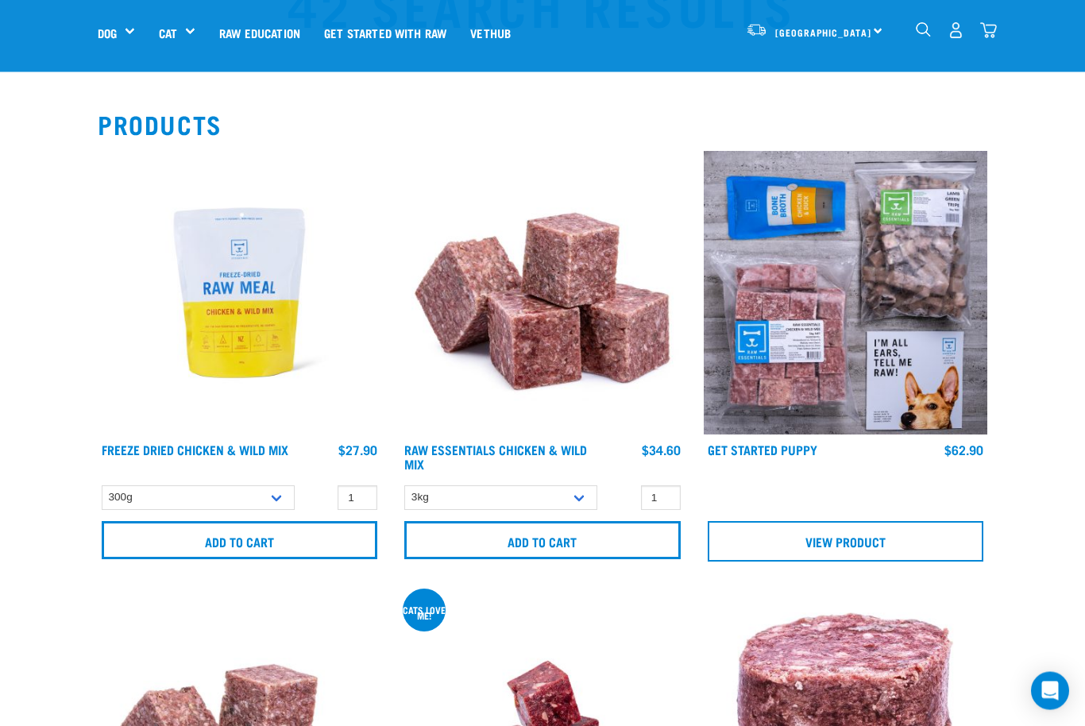
scroll to position [0, 0]
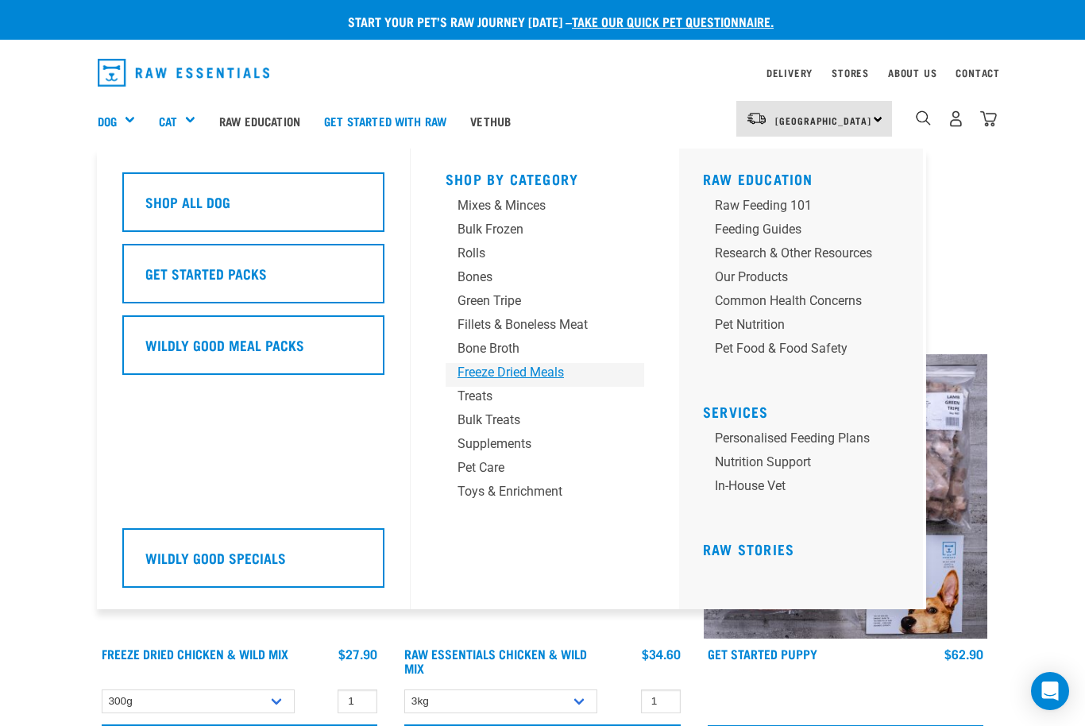
click at [530, 374] on div "Freeze Dried Meals" at bounding box center [532, 372] width 149 height 19
click at [551, 389] on div "Treats" at bounding box center [532, 396] width 149 height 19
click at [553, 367] on div "Freeze Dried Meals" at bounding box center [532, 372] width 149 height 19
click at [554, 373] on div "Freeze Dried Meals" at bounding box center [532, 372] width 149 height 19
click at [559, 382] on div "Freeze Dried Meals" at bounding box center [532, 372] width 149 height 19
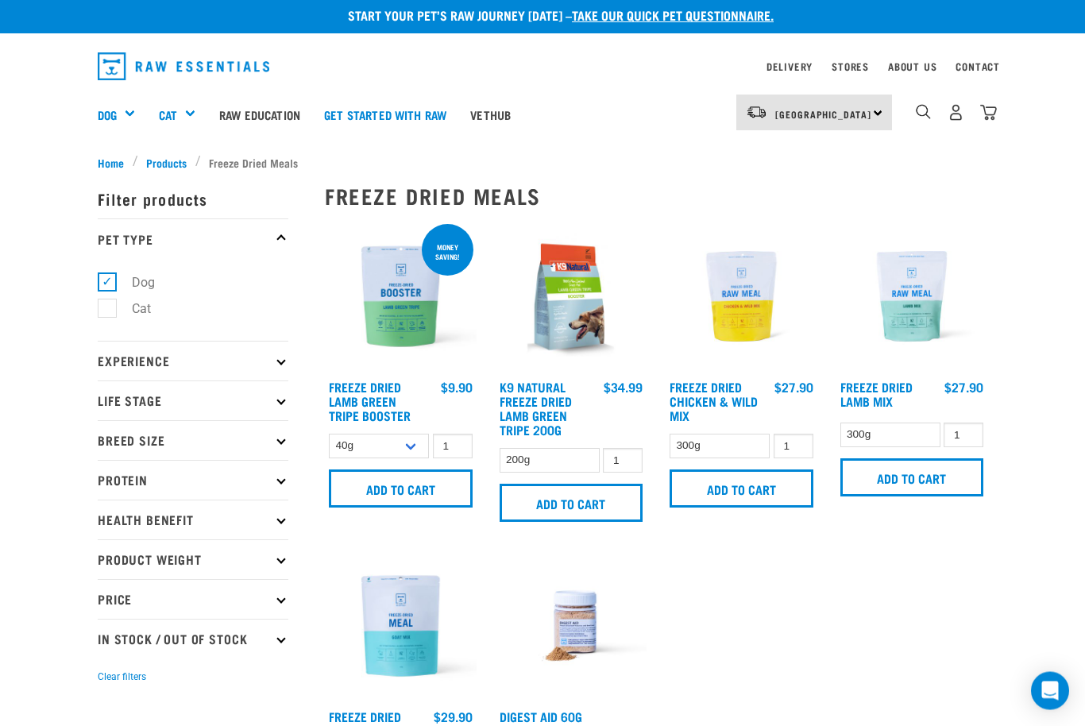
scroll to position [5, 0]
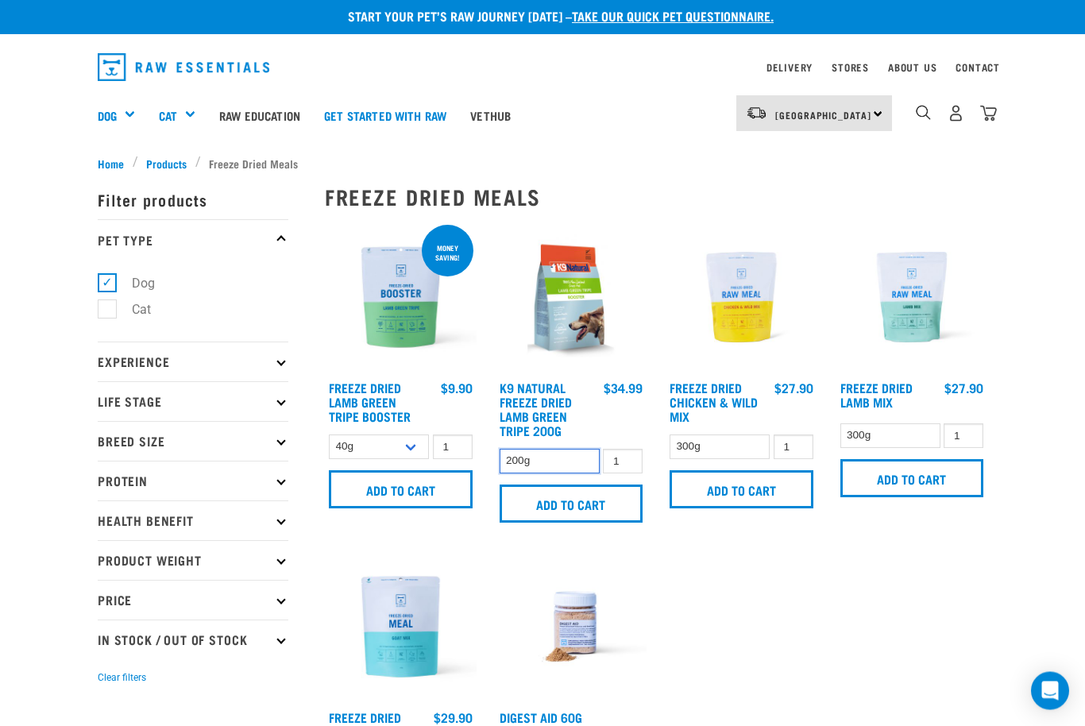
click at [566, 458] on select "200g" at bounding box center [550, 462] width 100 height 25
click at [617, 493] on input "Add to cart" at bounding box center [572, 504] width 144 height 38
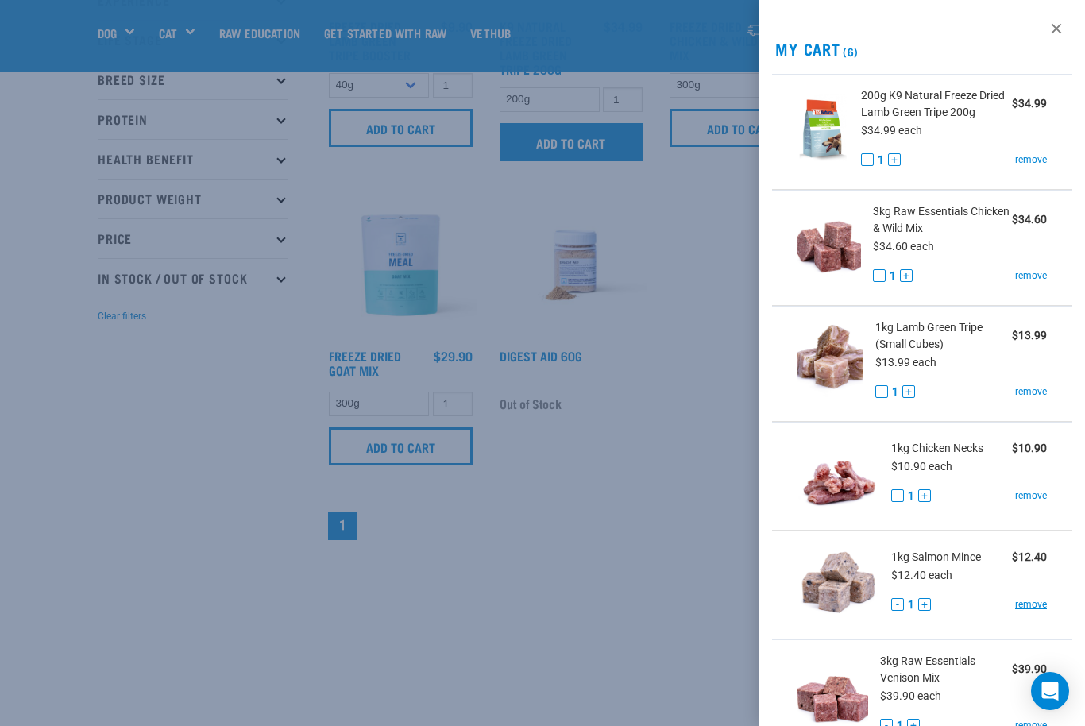
scroll to position [0, 0]
click at [1040, 398] on link "remove" at bounding box center [1031, 392] width 32 height 14
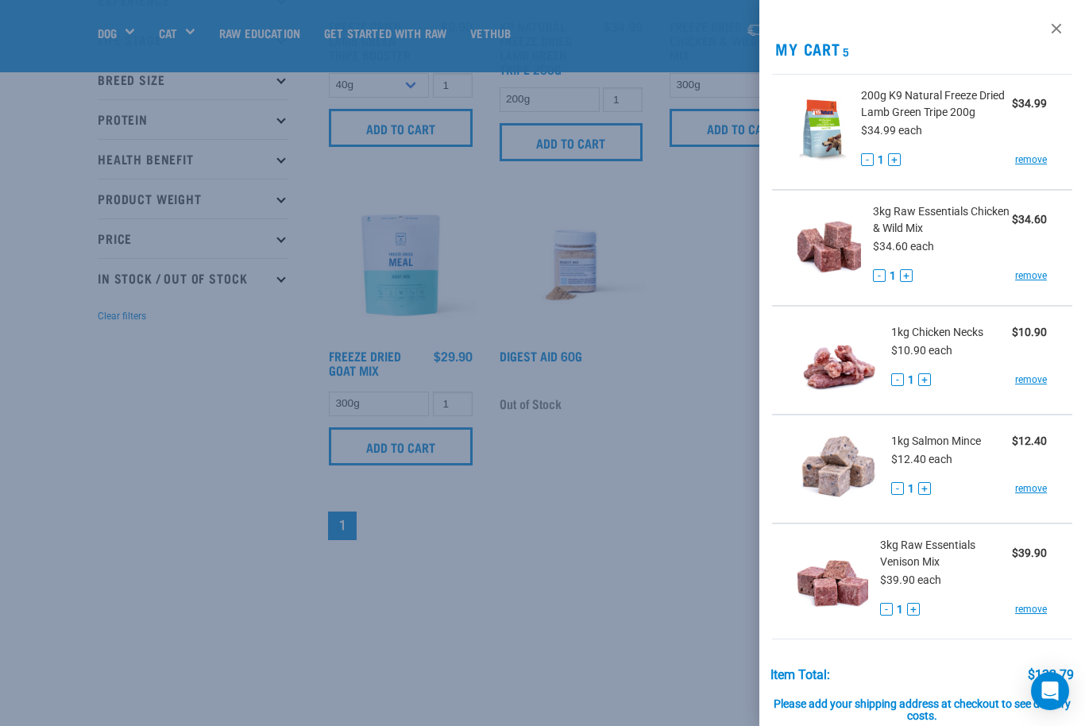
click at [692, 481] on div at bounding box center [542, 363] width 1085 height 726
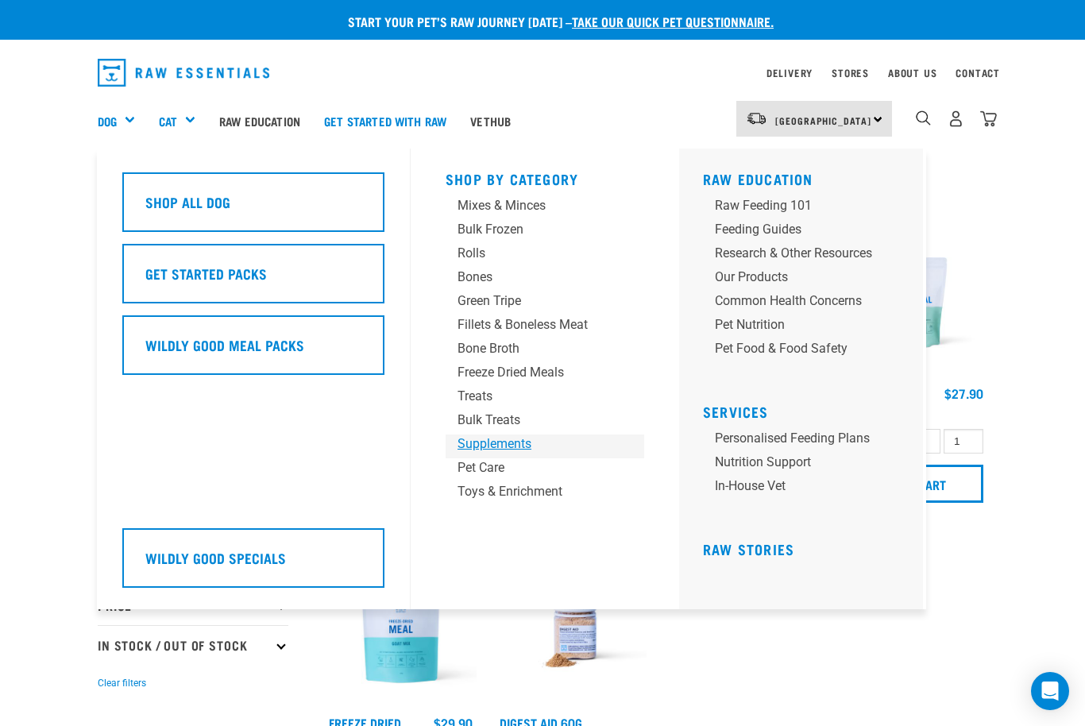
click at [528, 438] on div "Supplements" at bounding box center [532, 444] width 149 height 19
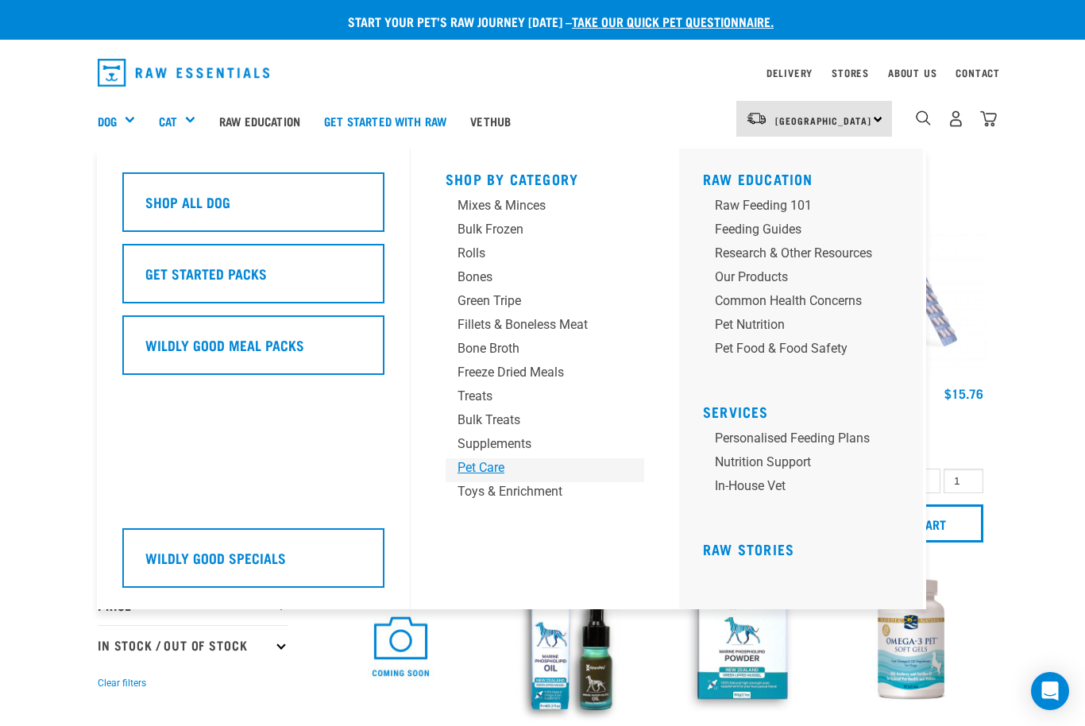
click at [502, 467] on div "Pet Care" at bounding box center [532, 467] width 149 height 19
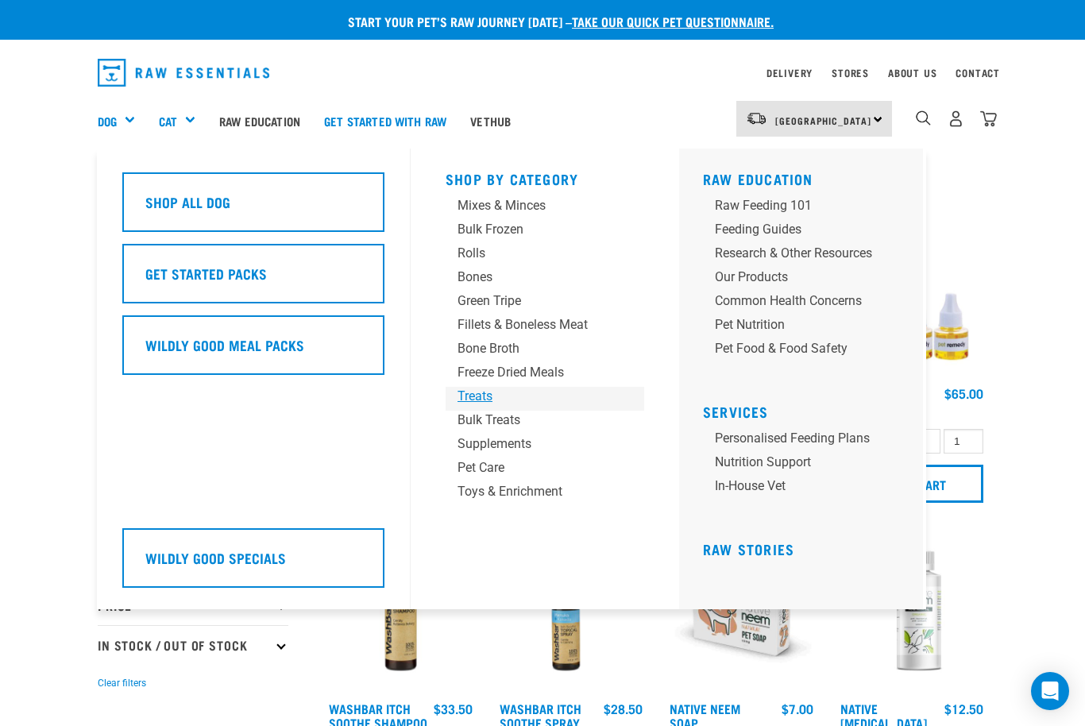
click at [495, 392] on div "Treats" at bounding box center [532, 396] width 149 height 19
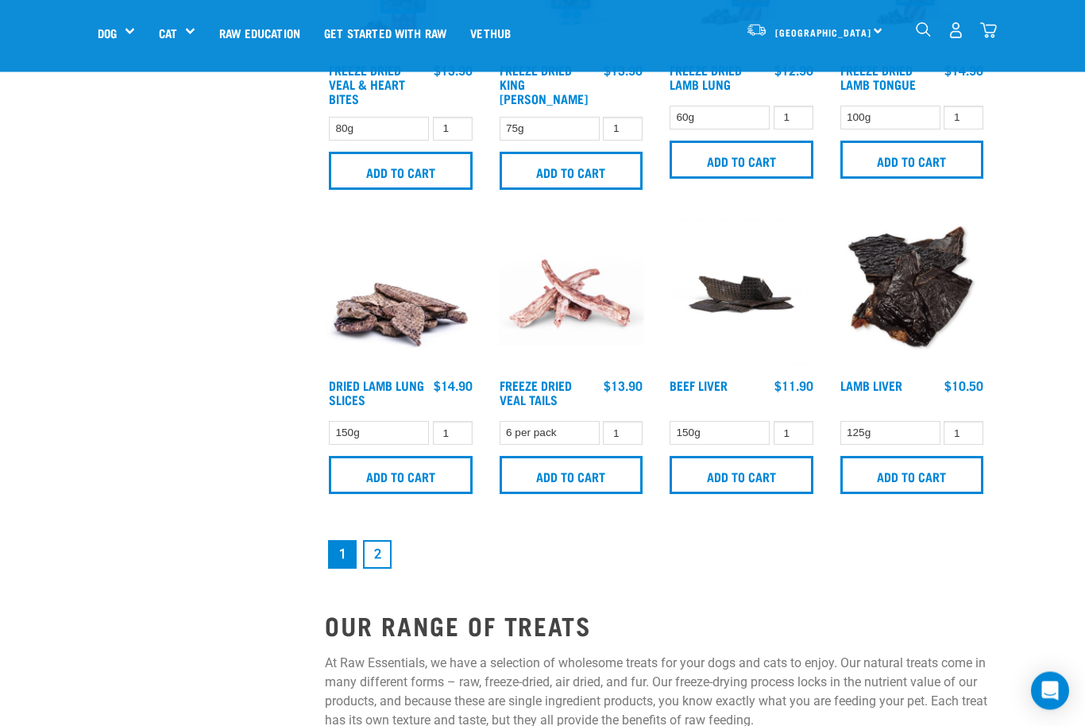
scroll to position [2048, 0]
click at [381, 554] on link "2" at bounding box center [377, 554] width 29 height 29
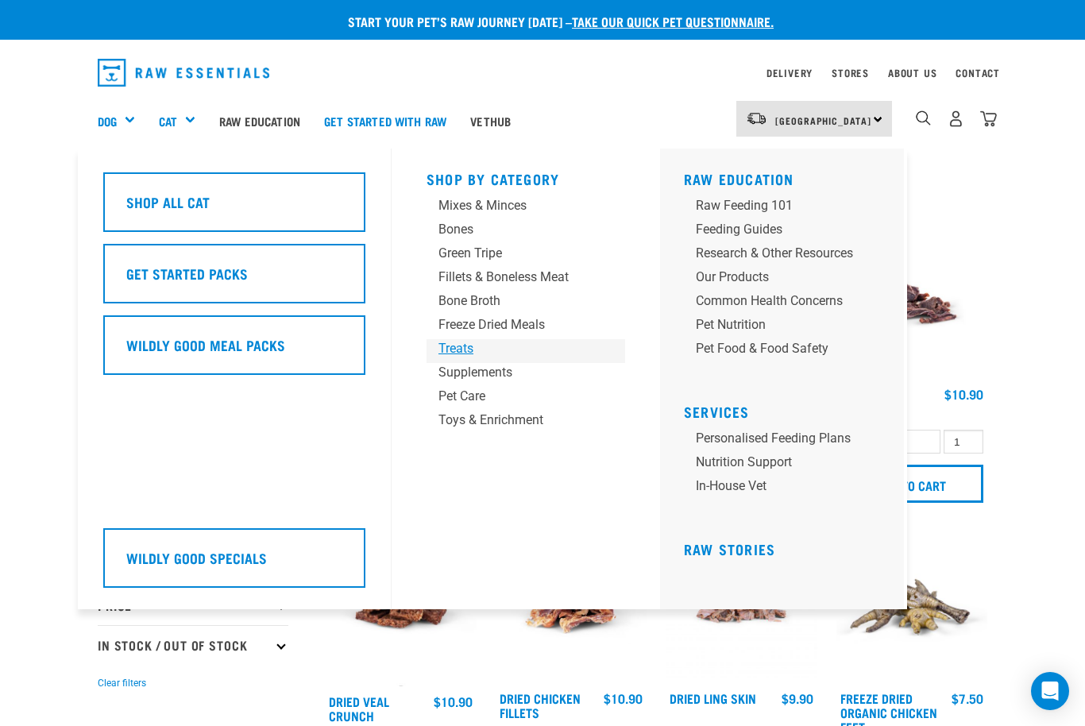
click at [462, 357] on div "Treats" at bounding box center [513, 348] width 149 height 19
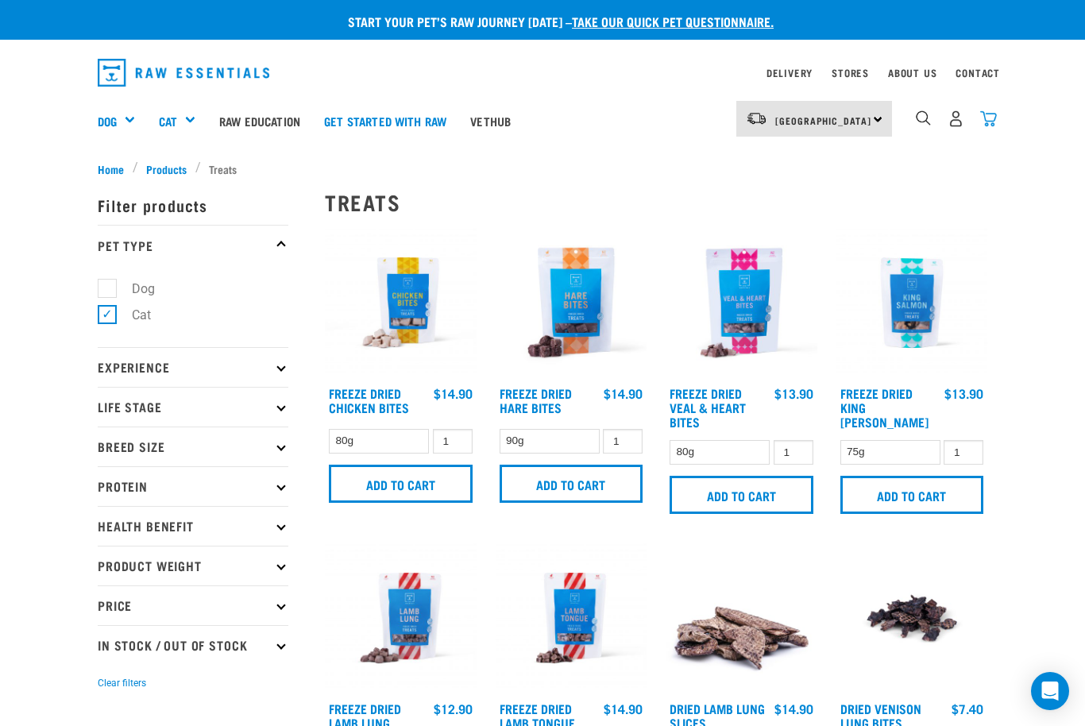
click at [982, 126] on img "dropdown navigation" at bounding box center [988, 118] width 17 height 17
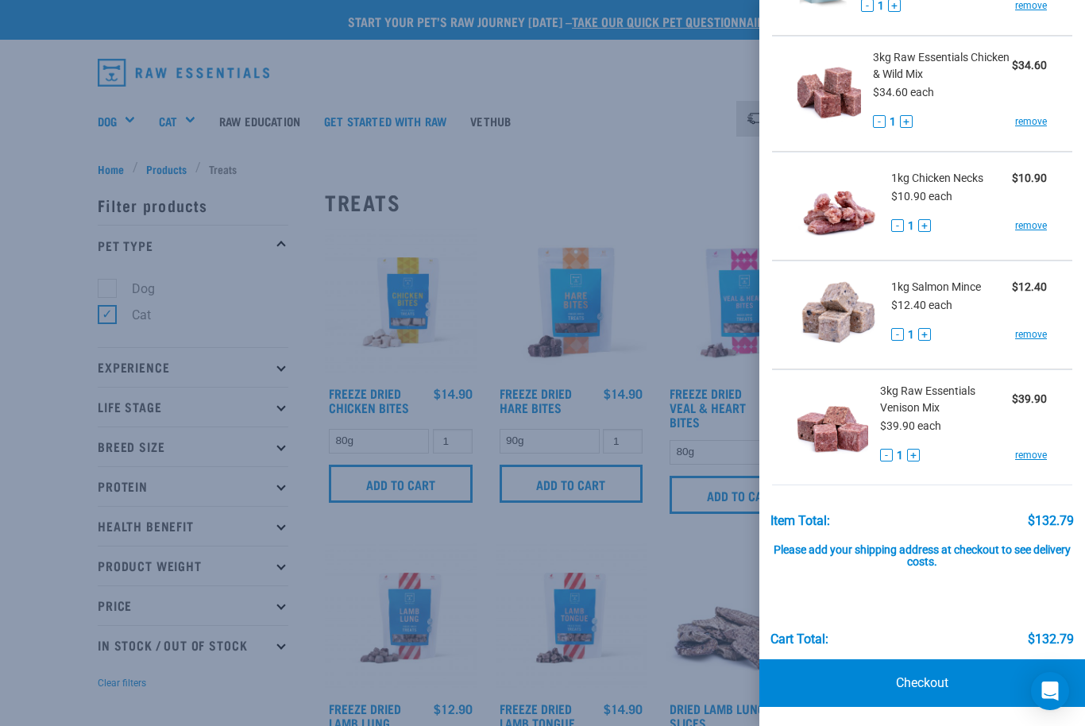
scroll to position [153, 0]
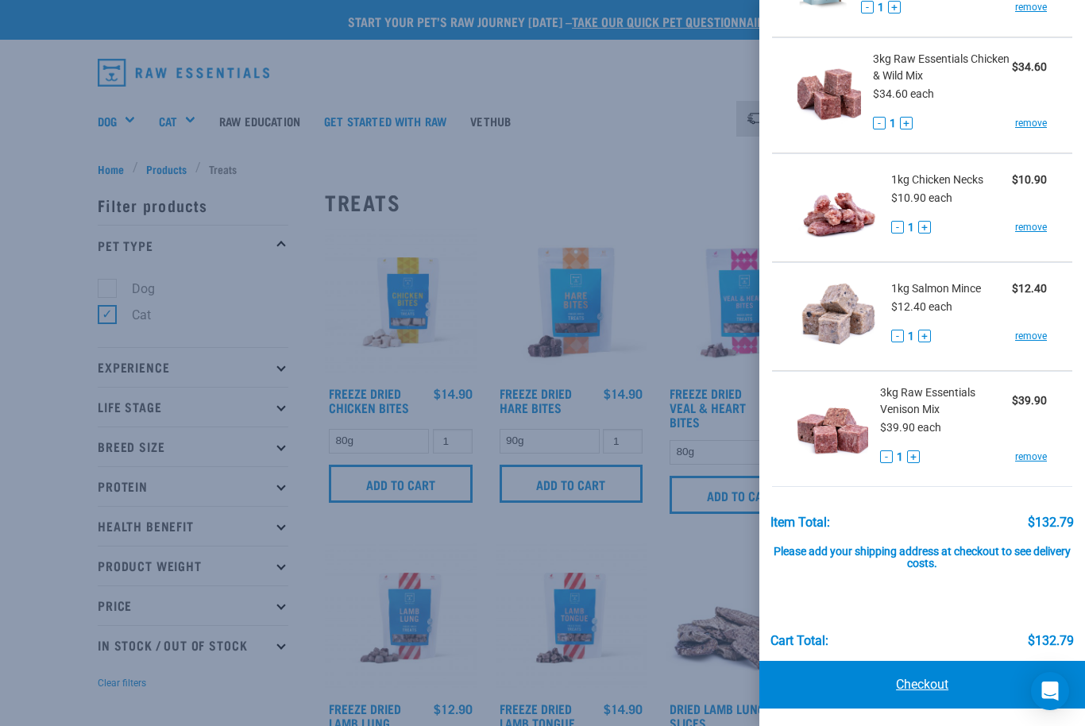
click at [925, 670] on link "Checkout" at bounding box center [923, 685] width 326 height 48
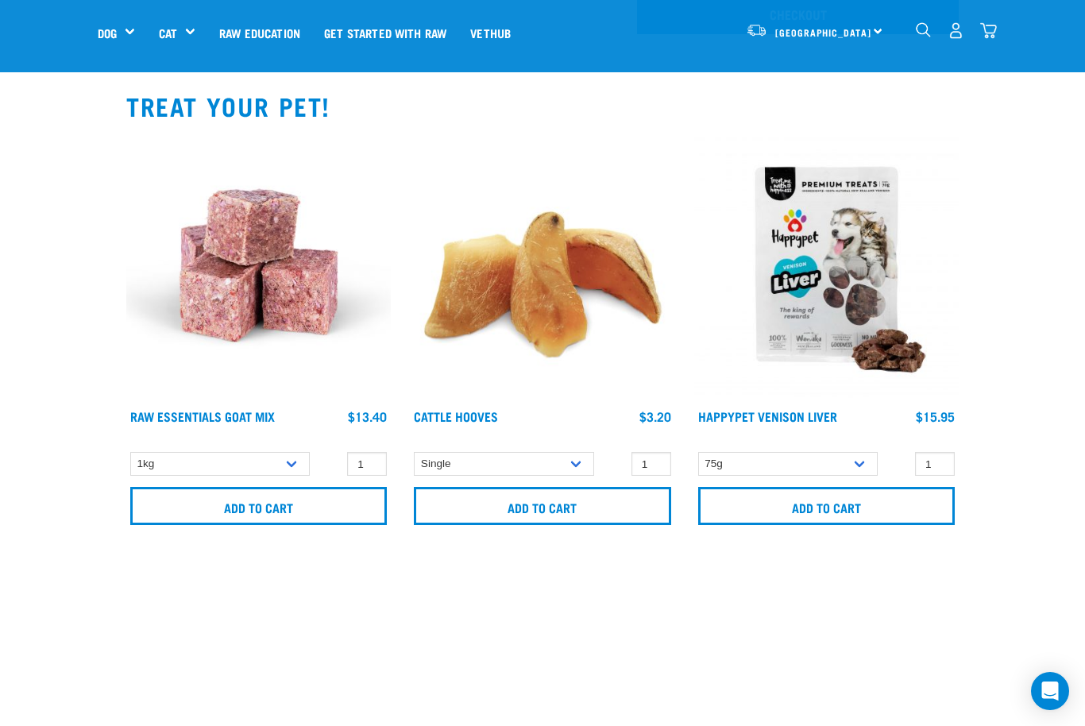
scroll to position [914, 0]
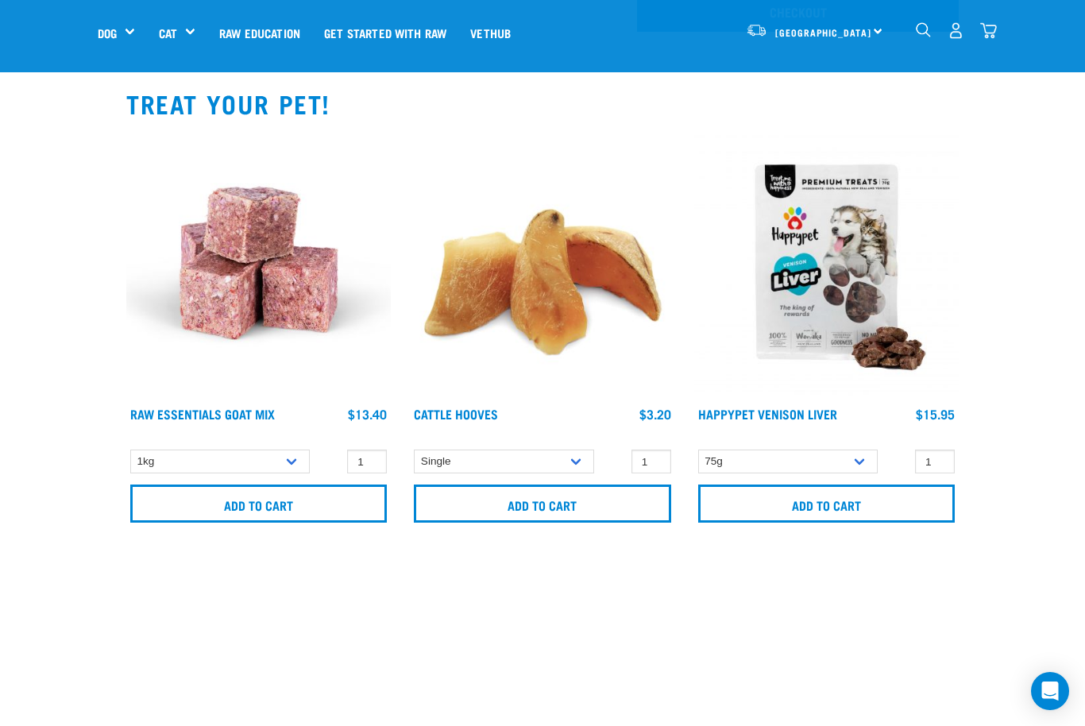
click at [991, 28] on img "dropdown navigation" at bounding box center [988, 30] width 17 height 17
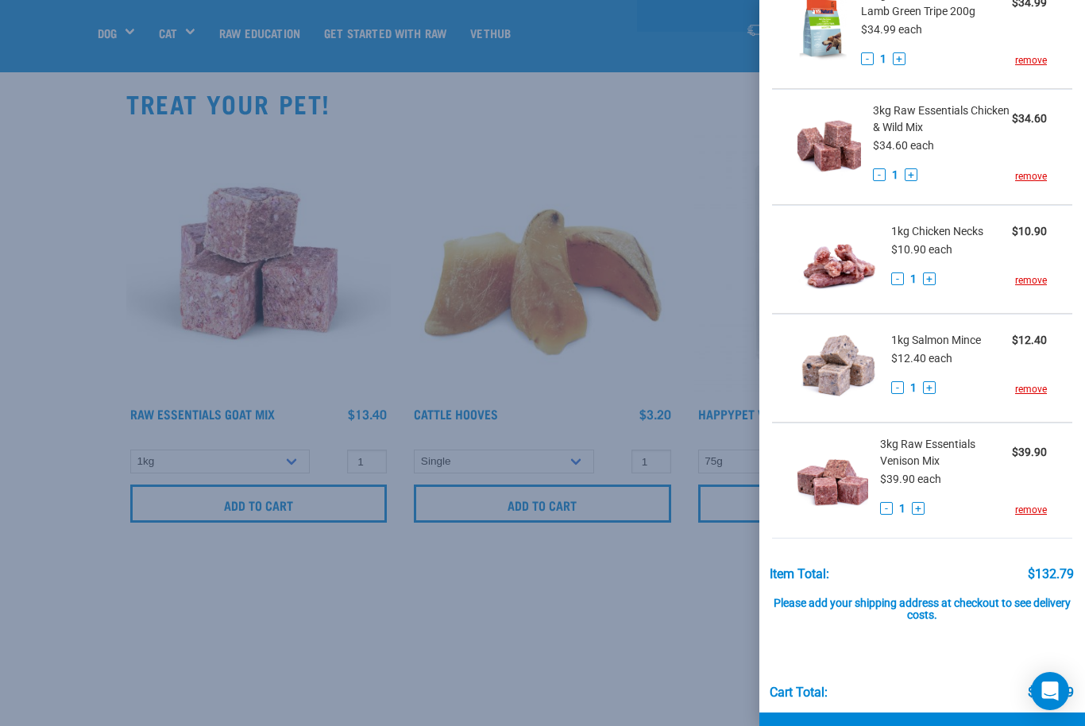
scroll to position [100, 0]
click at [920, 725] on link "Checkout" at bounding box center [923, 738] width 326 height 48
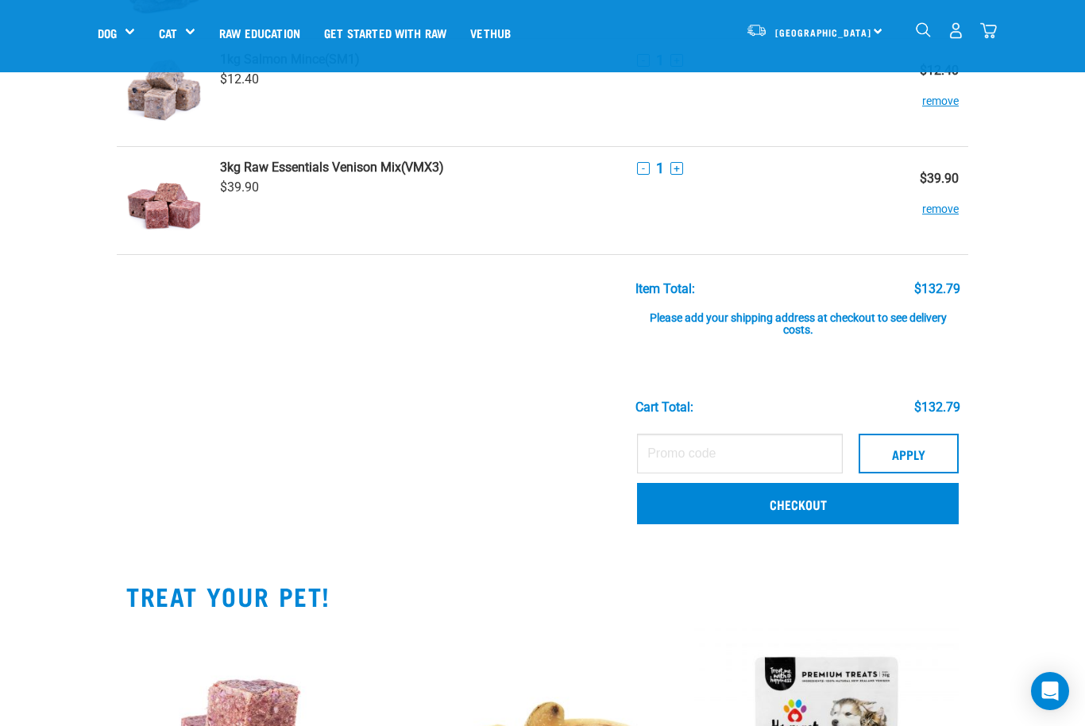
scroll to position [420, 0]
click at [797, 504] on link "Checkout" at bounding box center [798, 504] width 322 height 41
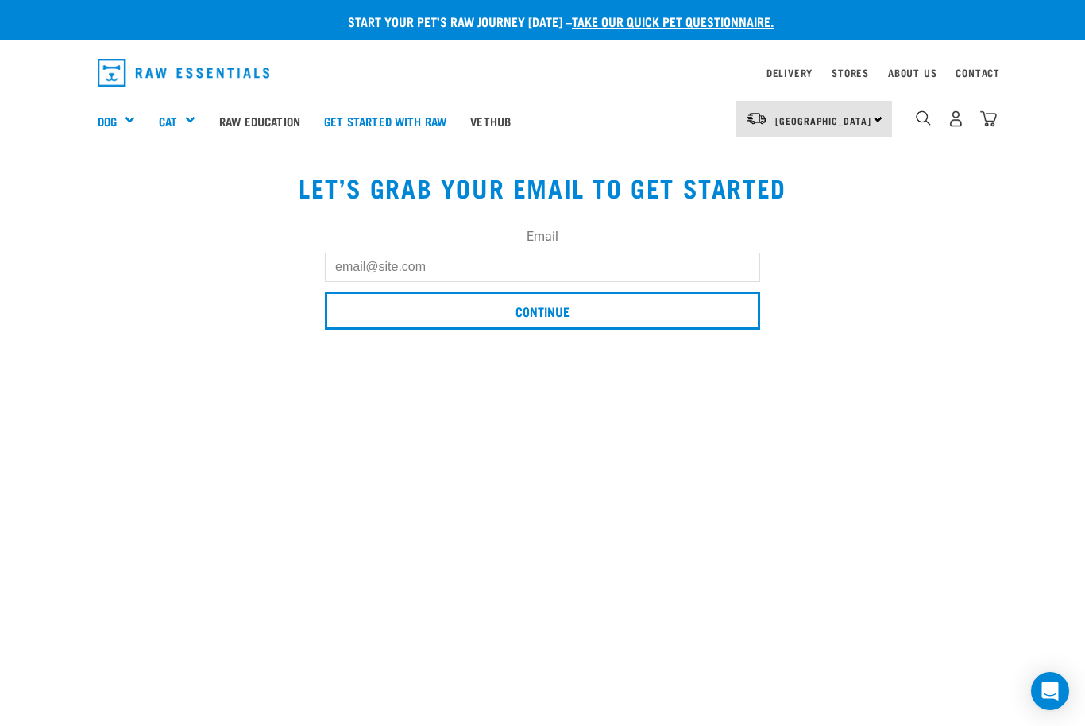
click at [431, 272] on input "Email" at bounding box center [542, 267] width 435 height 29
type input "[EMAIL_ADDRESS][DOMAIN_NAME]"
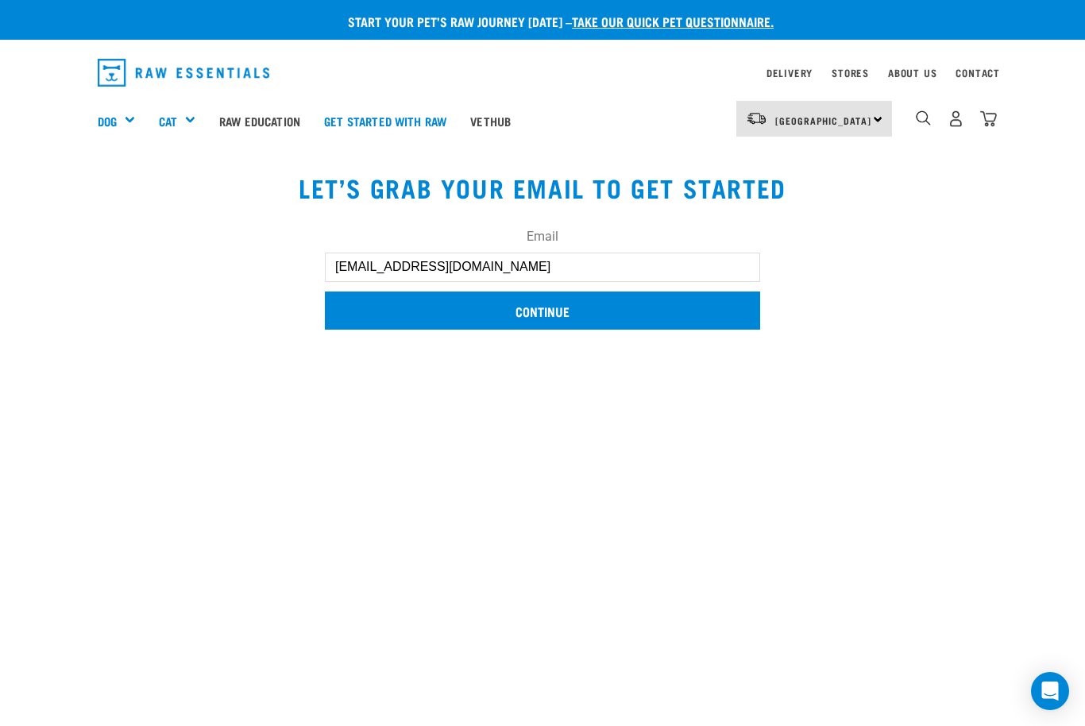
click at [567, 311] on input "Continue" at bounding box center [542, 311] width 435 height 38
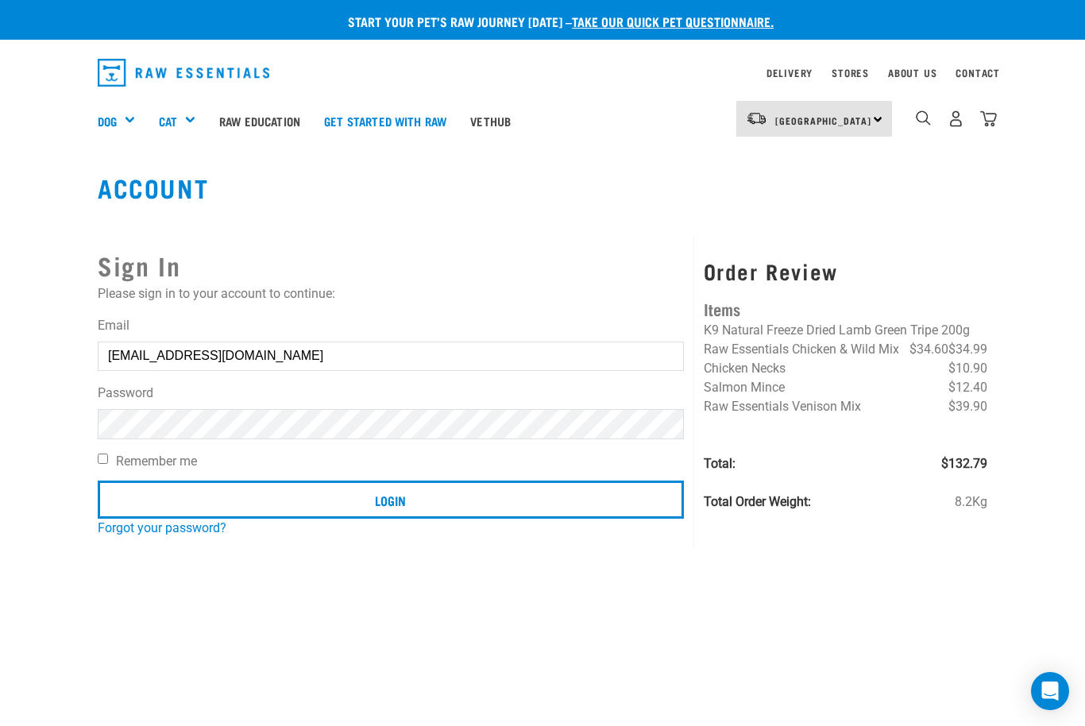
type input "[EMAIL_ADDRESS][DOMAIN_NAME]"
click at [390, 501] on input "Login" at bounding box center [391, 500] width 586 height 38
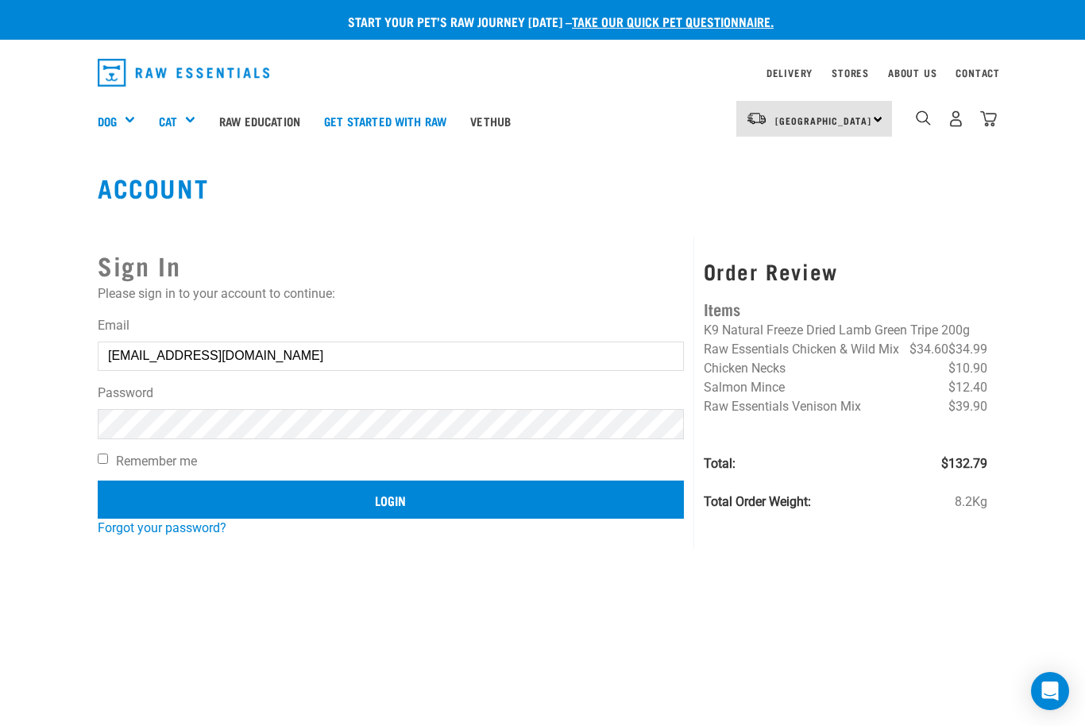
click at [417, 508] on input "Login" at bounding box center [391, 500] width 586 height 38
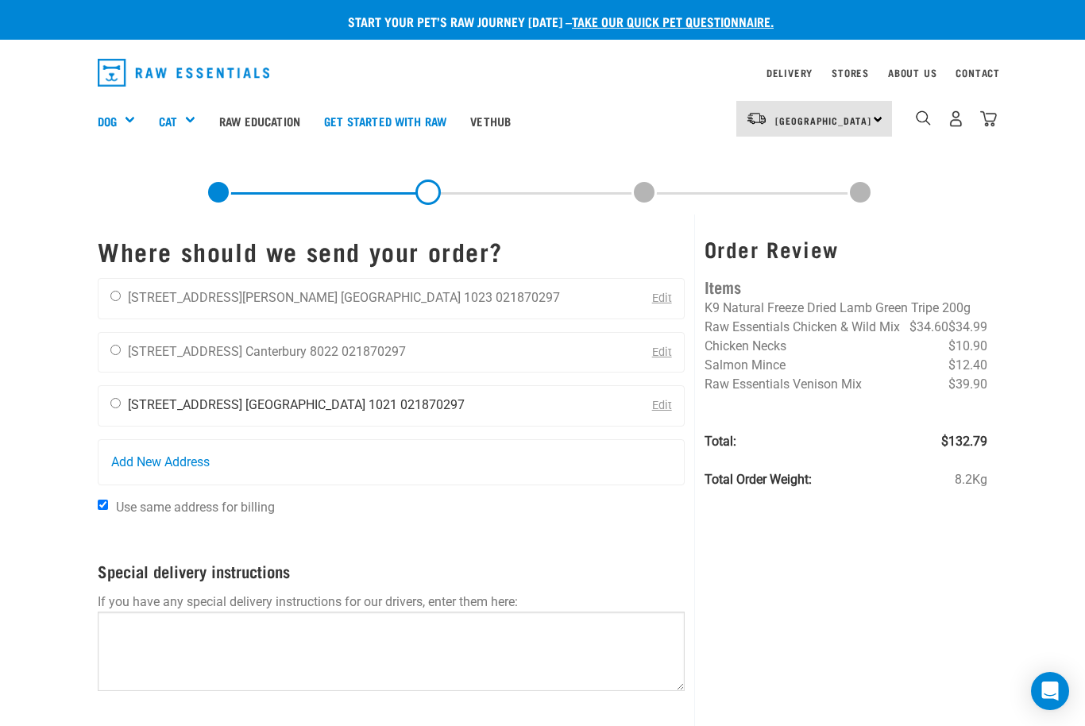
click at [117, 402] on input "radio" at bounding box center [115, 403] width 10 height 10
radio input "true"
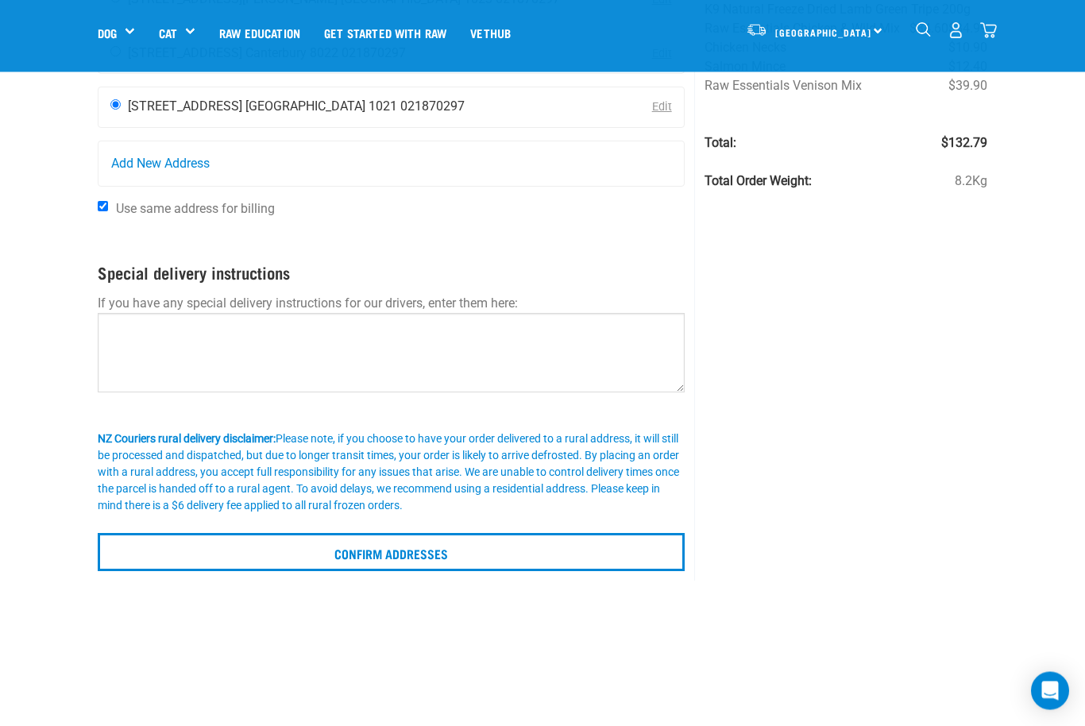
scroll to position [186, 0]
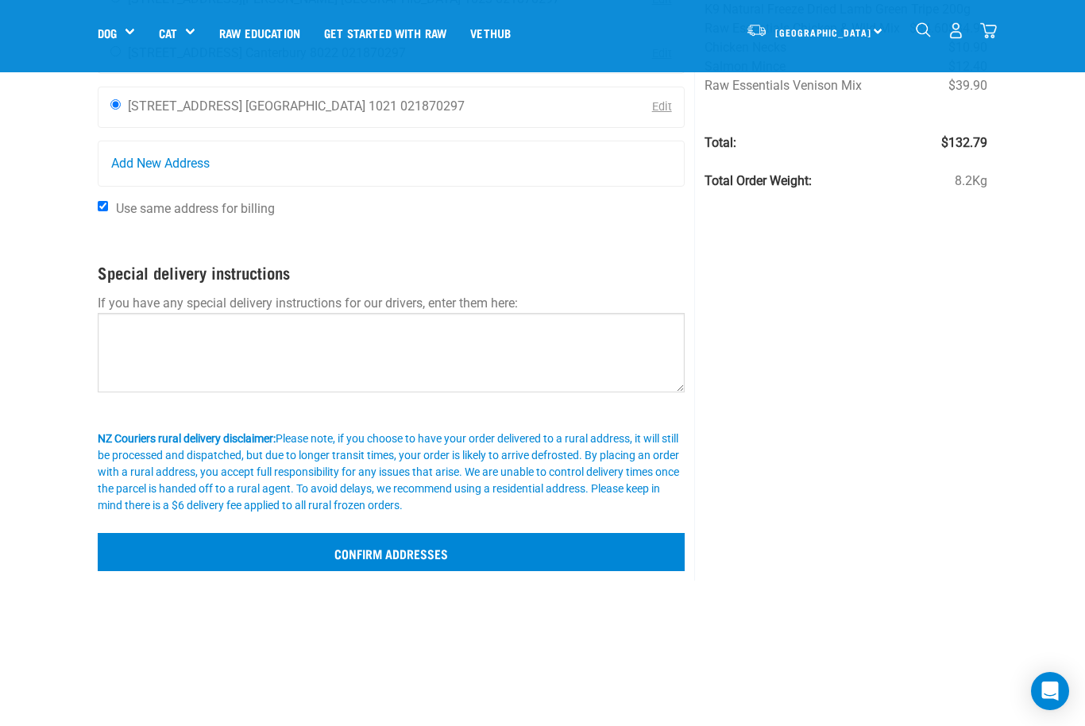
click at [263, 557] on input "Confirm addresses" at bounding box center [391, 552] width 587 height 38
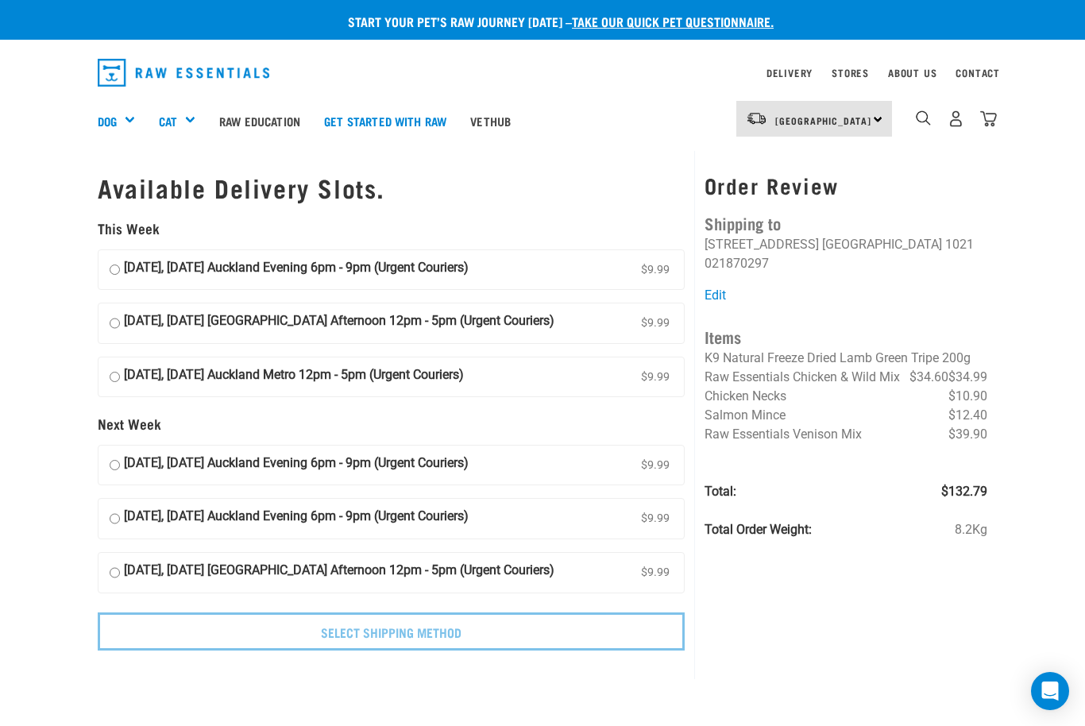
click at [114, 268] on input "29 August, Friday Auckland Evening 6pm - 9pm (Urgent Couriers) $9.99" at bounding box center [115, 270] width 10 height 24
radio input "true"
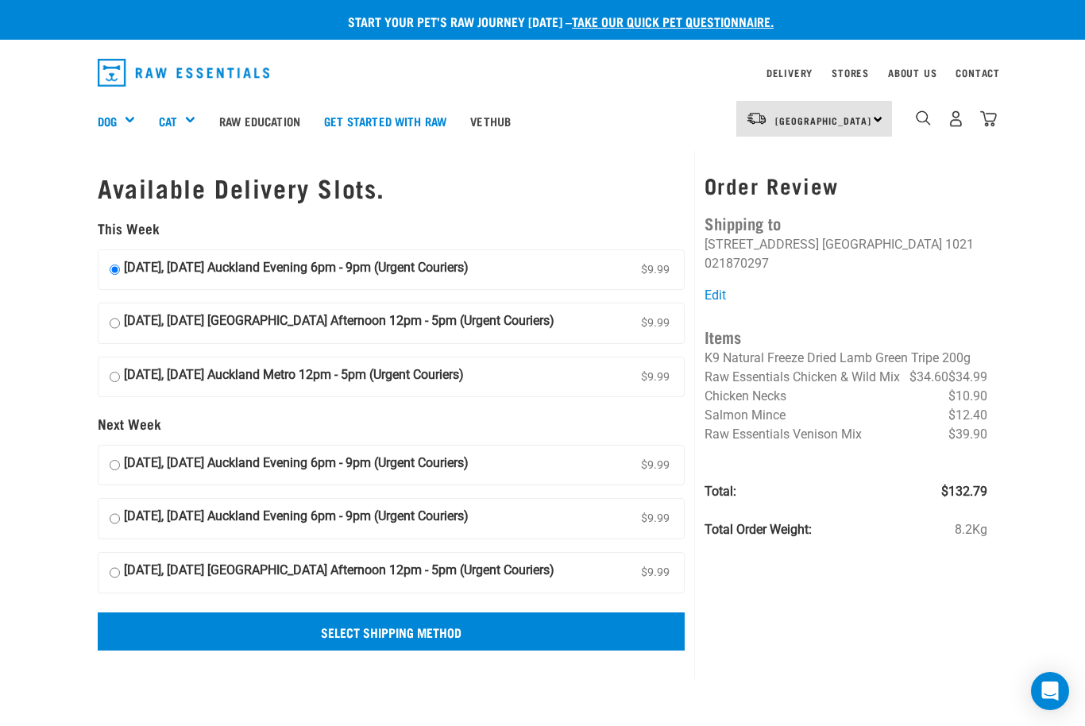
click at [459, 628] on input "Select Shipping Method" at bounding box center [391, 632] width 587 height 38
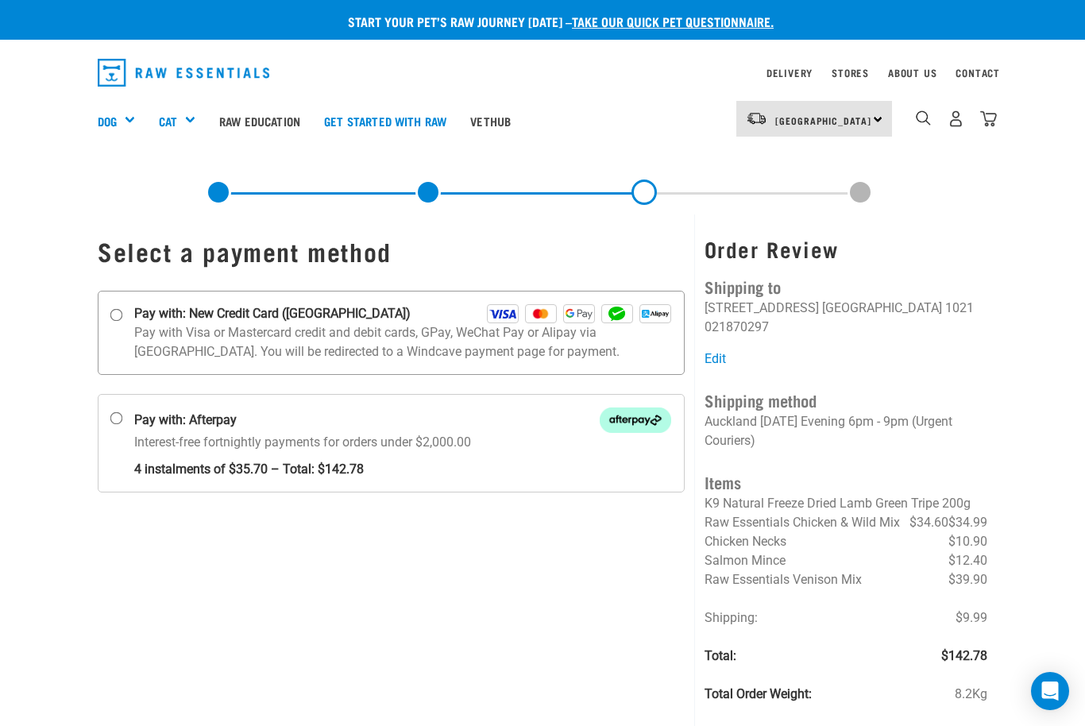
click at [112, 312] on input "Pay with: New Credit Card (Windcave)" at bounding box center [116, 314] width 13 height 13
radio input "true"
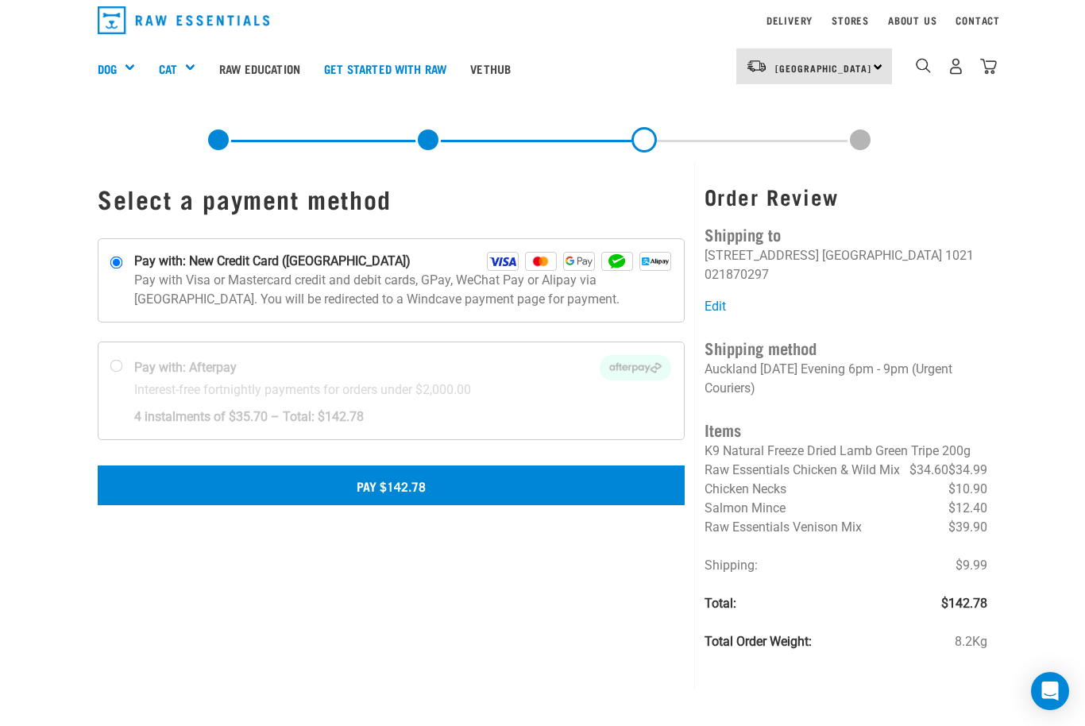
click at [397, 501] on button "Pay $142.78" at bounding box center [391, 486] width 587 height 40
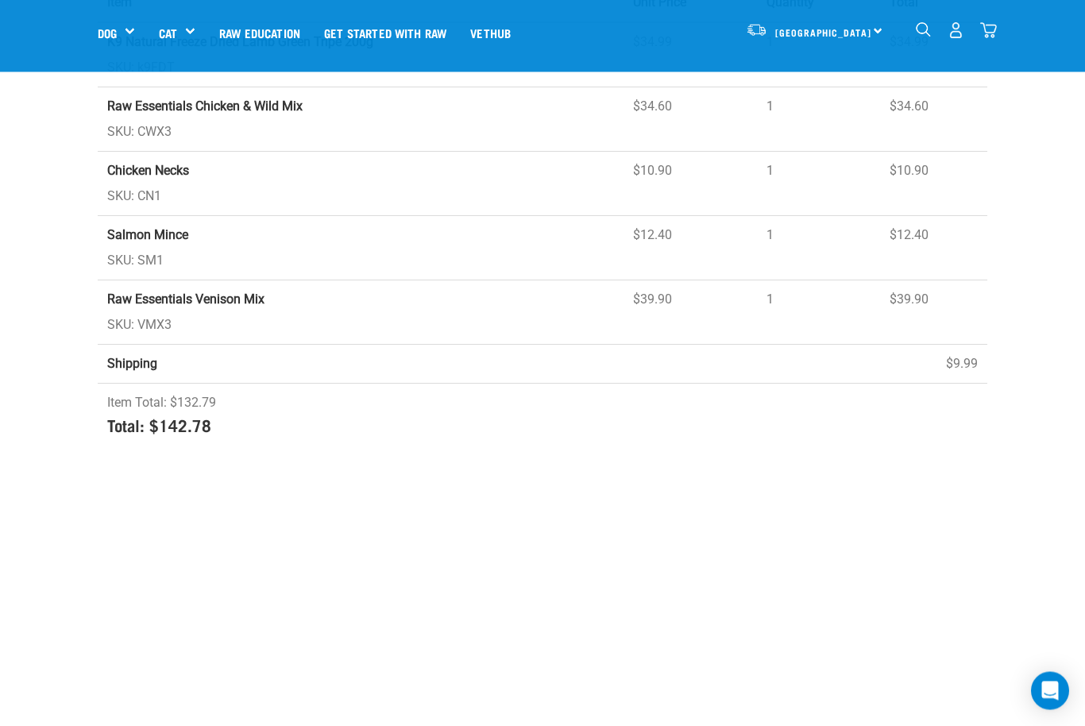
scroll to position [327, 0]
